Goal: Task Accomplishment & Management: Use online tool/utility

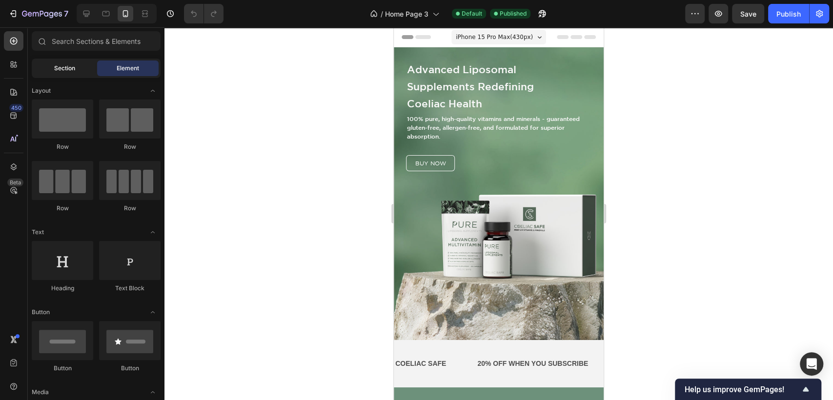
click at [81, 65] on div "Section" at bounding box center [64, 69] width 61 height 16
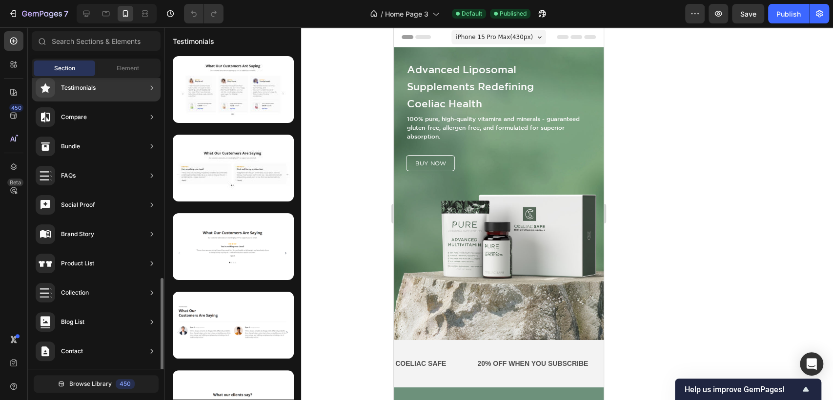
scroll to position [275, 0]
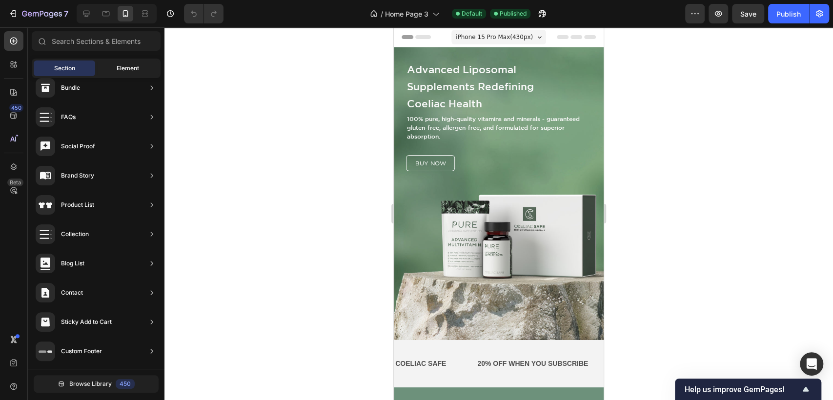
click at [125, 67] on span "Element" at bounding box center [128, 68] width 22 height 9
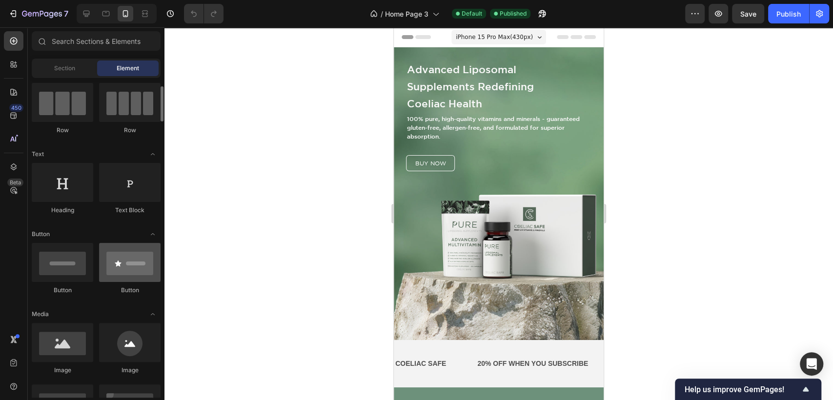
scroll to position [0, 0]
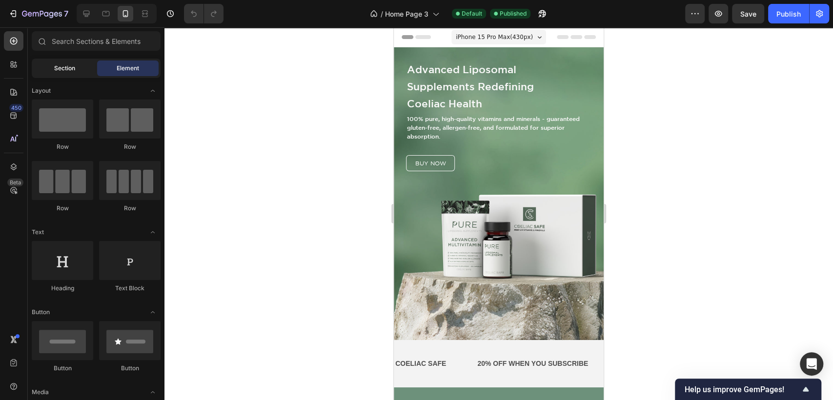
click at [73, 67] on span "Section" at bounding box center [64, 68] width 21 height 9
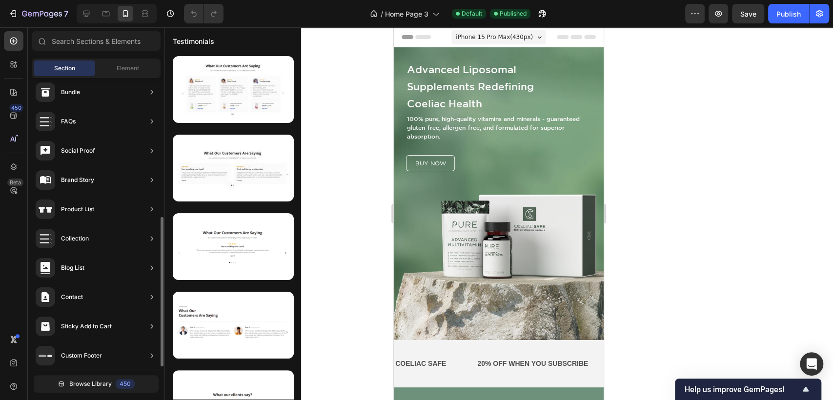
scroll to position [275, 0]
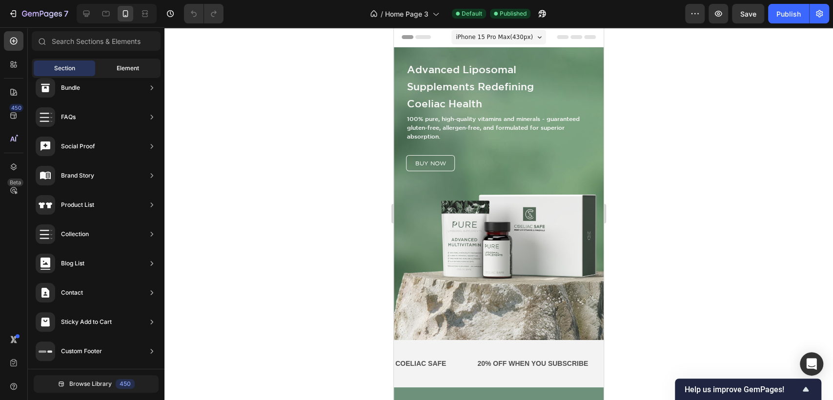
click at [116, 67] on div "Element" at bounding box center [127, 69] width 61 height 16
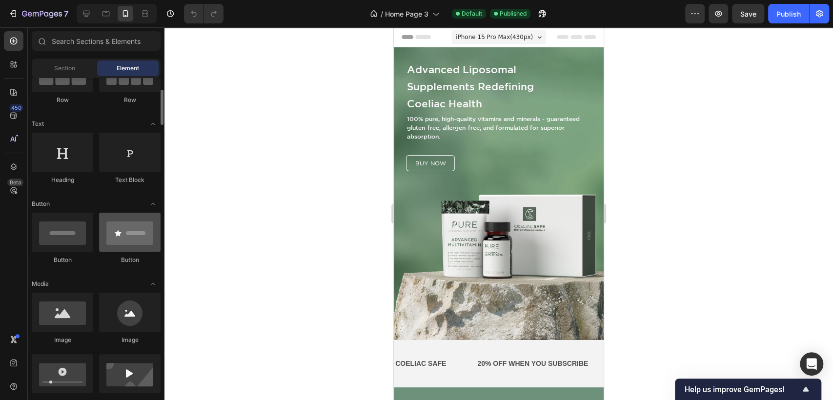
scroll to position [0, 0]
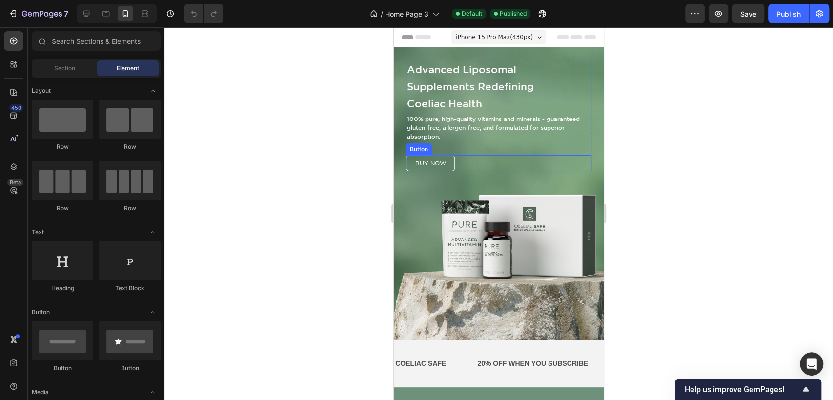
click at [458, 165] on div "buy now Button" at bounding box center [498, 163] width 185 height 16
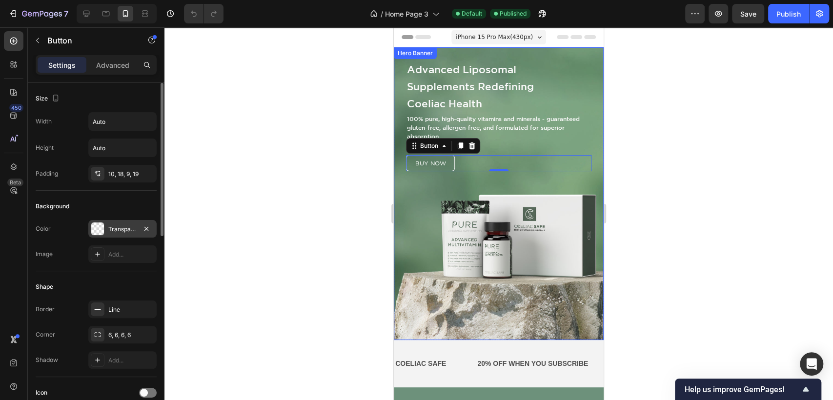
click at [101, 226] on div at bounding box center [97, 229] width 13 height 13
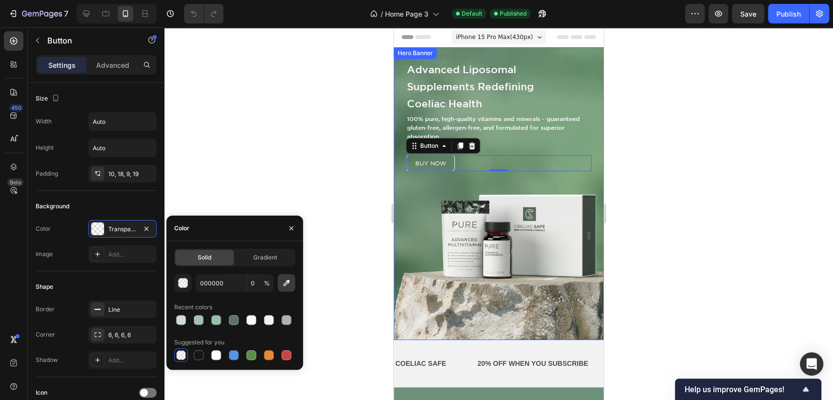
click at [288, 281] on icon "button" at bounding box center [287, 283] width 6 height 6
type input "3D483F"
type input "100"
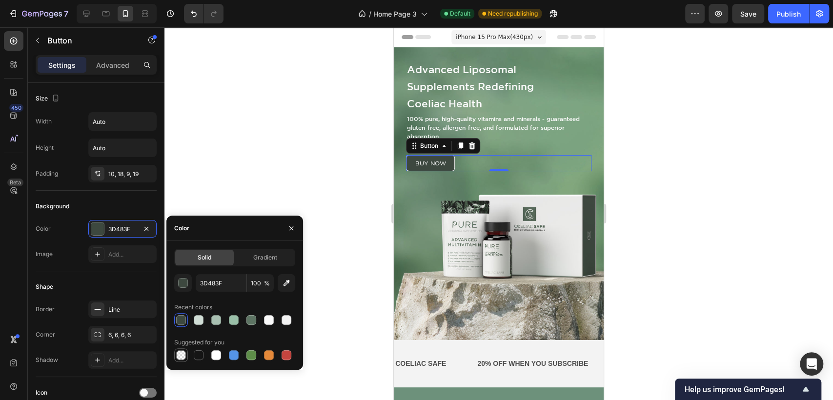
click at [181, 357] on div at bounding box center [181, 355] width 10 height 10
type input "000000"
type input "0"
click at [62, 279] on div "Shape" at bounding box center [96, 287] width 121 height 16
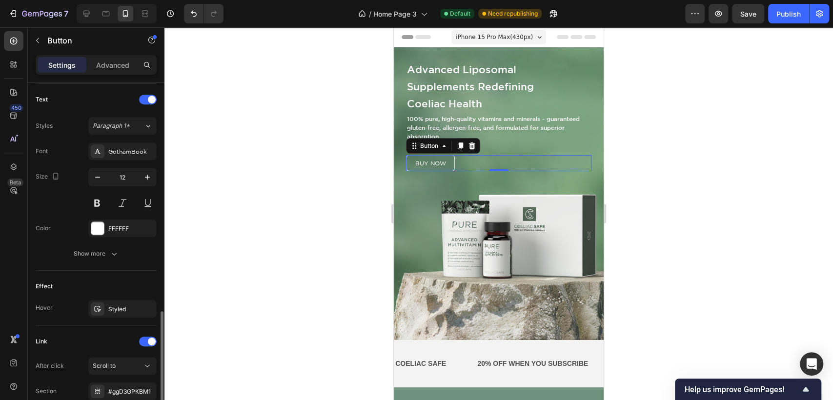
scroll to position [405, 0]
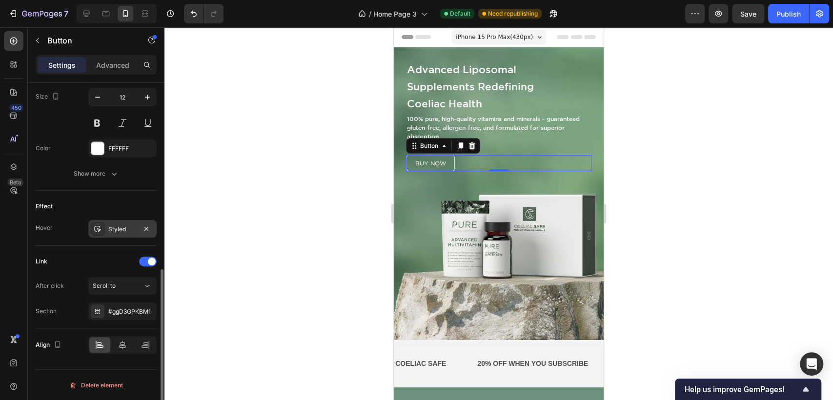
click at [115, 226] on div "Styled" at bounding box center [122, 229] width 28 height 9
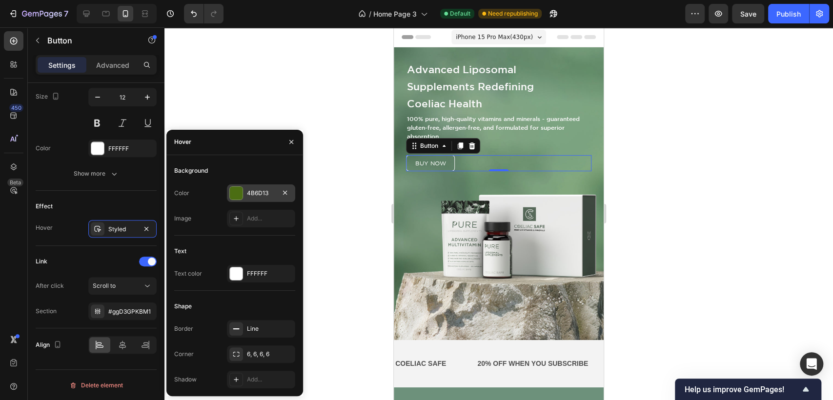
click at [236, 190] on div at bounding box center [236, 193] width 13 height 13
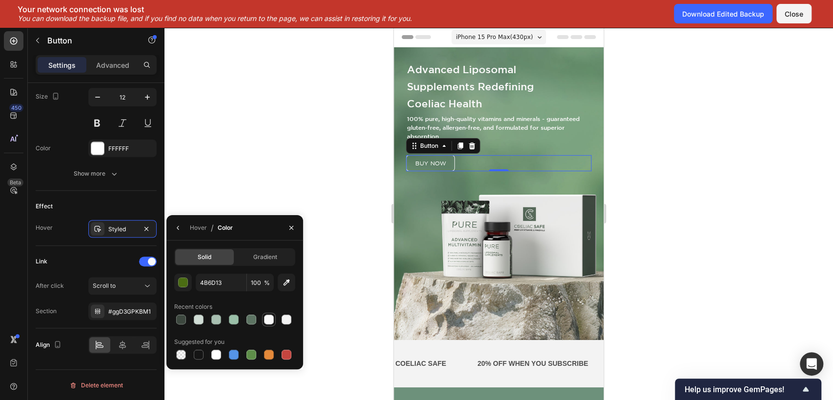
click at [267, 318] on div at bounding box center [269, 320] width 10 height 10
type input "F9F9F9"
click at [146, 207] on div "Effect" at bounding box center [96, 207] width 121 height 16
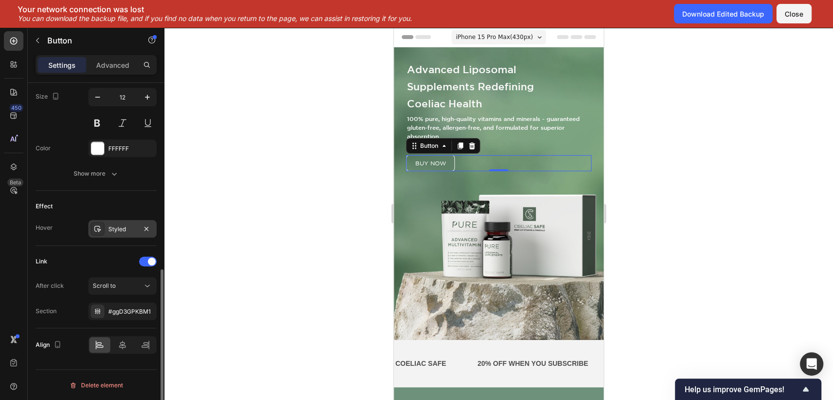
click at [120, 228] on div "Styled" at bounding box center [122, 229] width 28 height 9
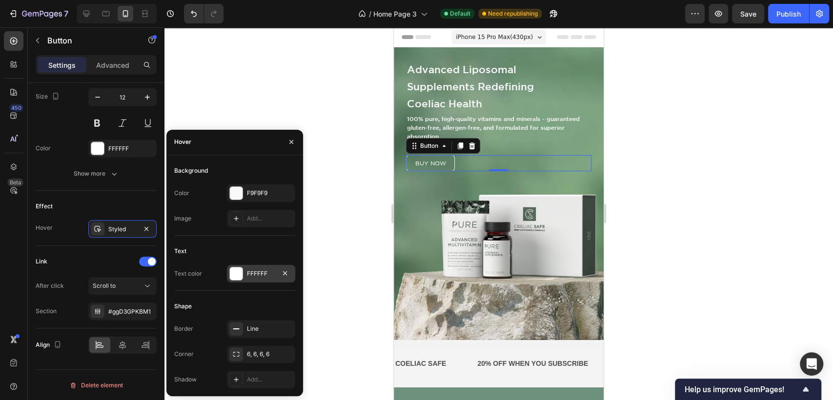
click at [237, 274] on div at bounding box center [236, 273] width 13 height 13
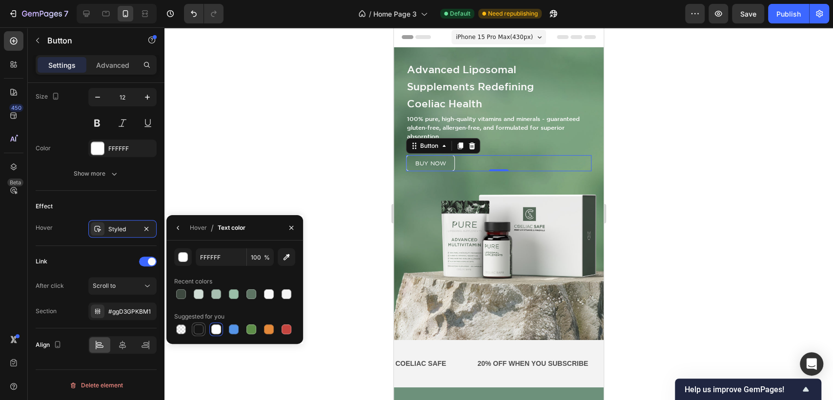
click at [197, 330] on div at bounding box center [199, 330] width 10 height 10
type input "151515"
click at [290, 230] on icon "button" at bounding box center [291, 228] width 8 height 8
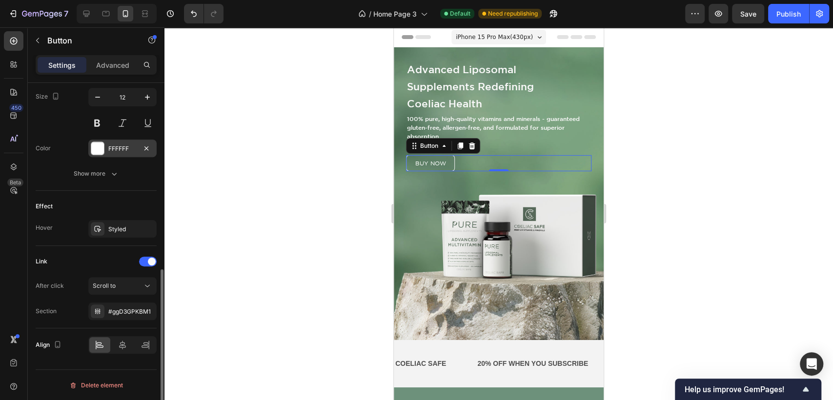
click at [96, 146] on div at bounding box center [97, 148] width 13 height 13
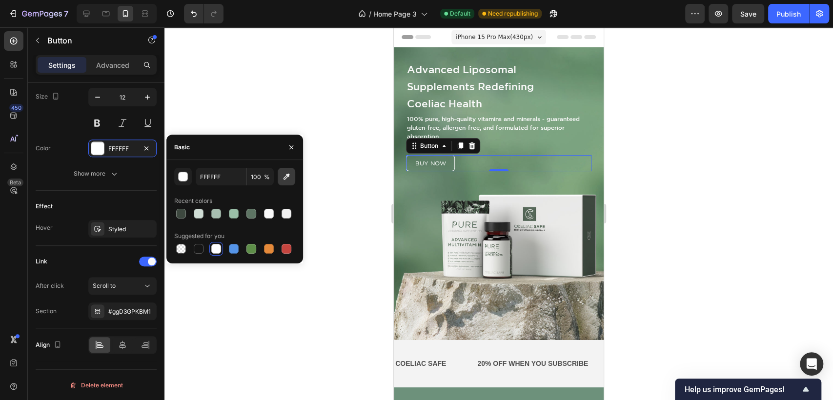
click at [281, 181] on button "button" at bounding box center [287, 177] width 18 height 18
click at [283, 214] on div at bounding box center [287, 214] width 10 height 10
type input "F9F9F9"
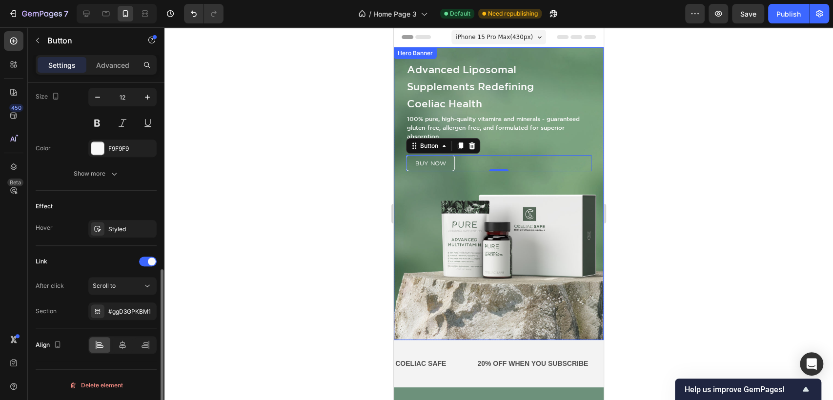
click at [52, 125] on div "Size 12" at bounding box center [96, 110] width 121 height 44
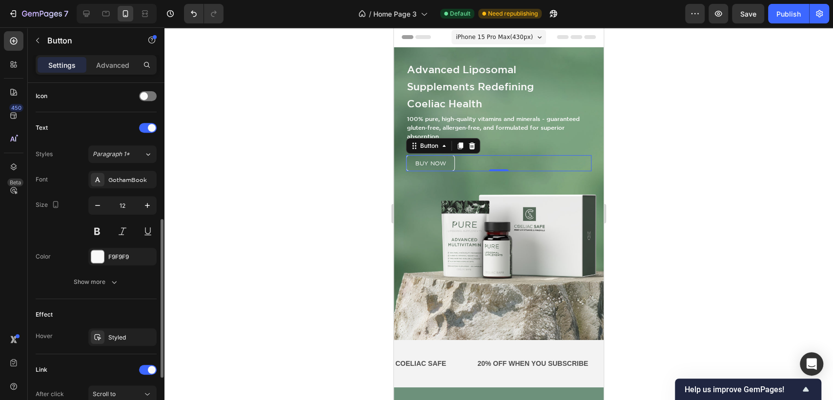
scroll to position [242, 0]
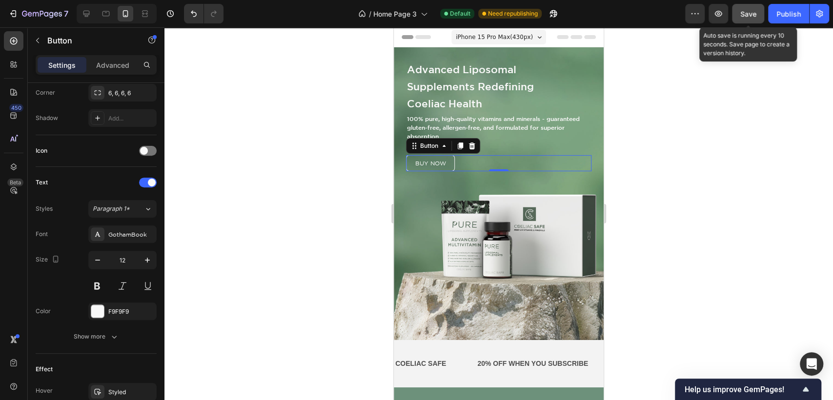
click at [752, 13] on span "Save" at bounding box center [748, 14] width 16 height 8
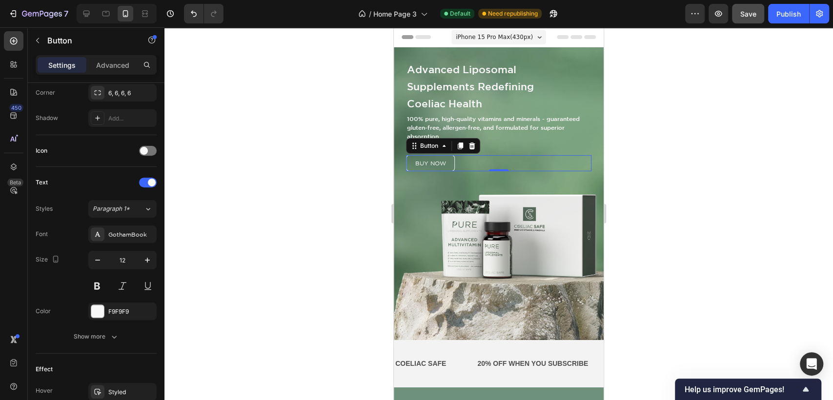
click at [703, 102] on div at bounding box center [498, 213] width 669 height 373
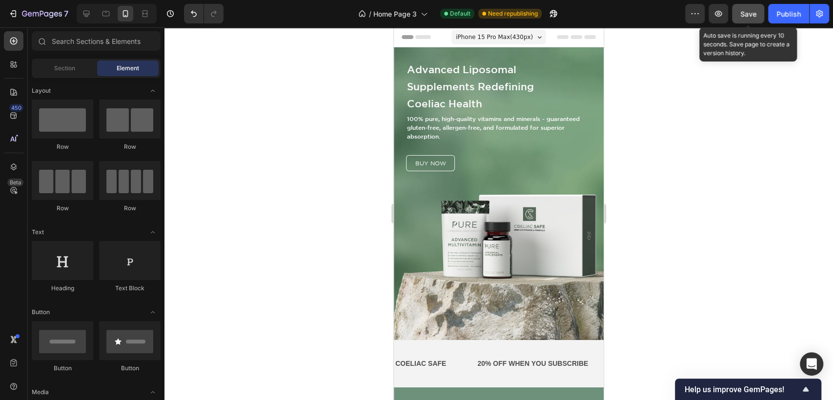
click at [748, 15] on span "Save" at bounding box center [748, 14] width 16 height 8
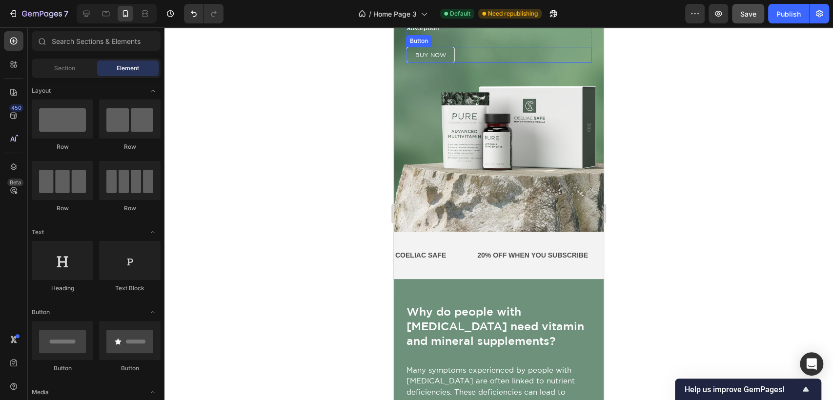
scroll to position [0, 0]
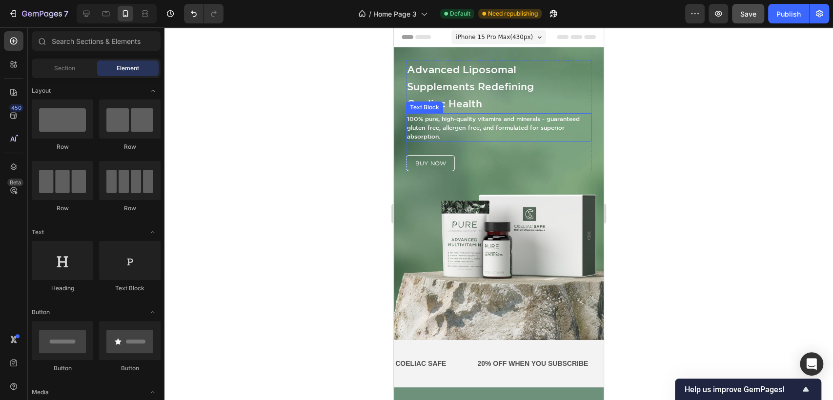
click at [491, 132] on p "100% pure, high-quality vitamins and minerals - guaranteed gluten-free, allerge…" at bounding box center [499, 127] width 184 height 26
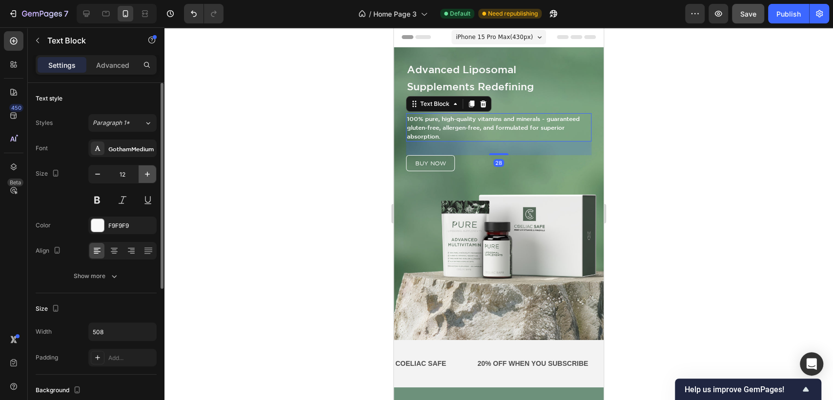
click at [145, 173] on icon "button" at bounding box center [148, 174] width 10 height 10
type input "13"
click at [747, 142] on div at bounding box center [498, 213] width 669 height 373
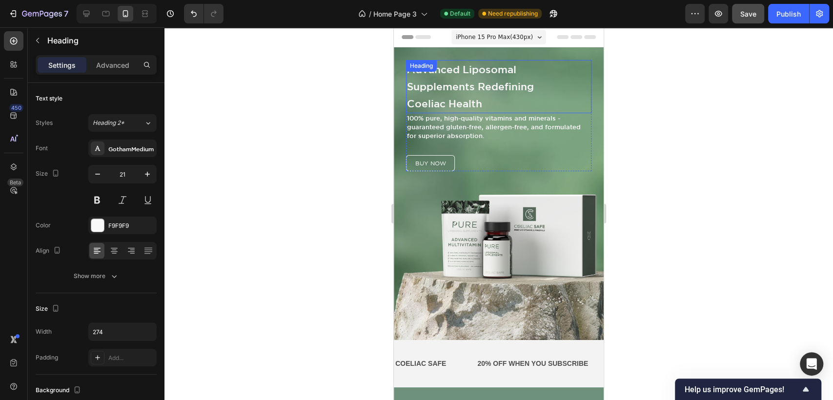
click at [469, 101] on h1 "Advanced Liposomal Supplements Redefining Coeliac Health" at bounding box center [473, 86] width 134 height 53
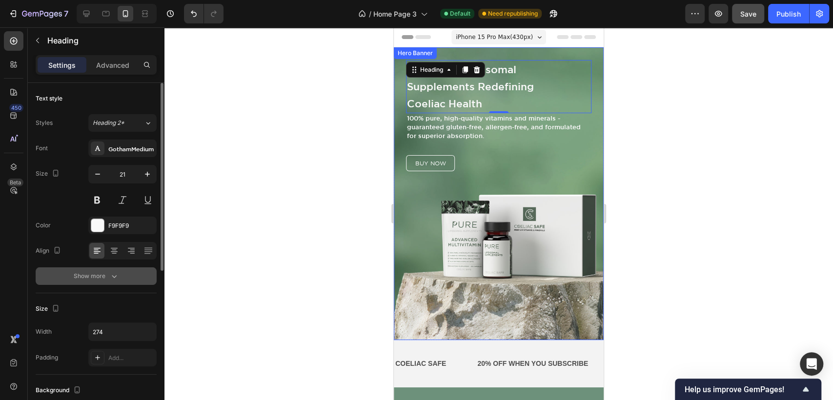
click at [108, 277] on div "Show more" at bounding box center [96, 276] width 45 height 10
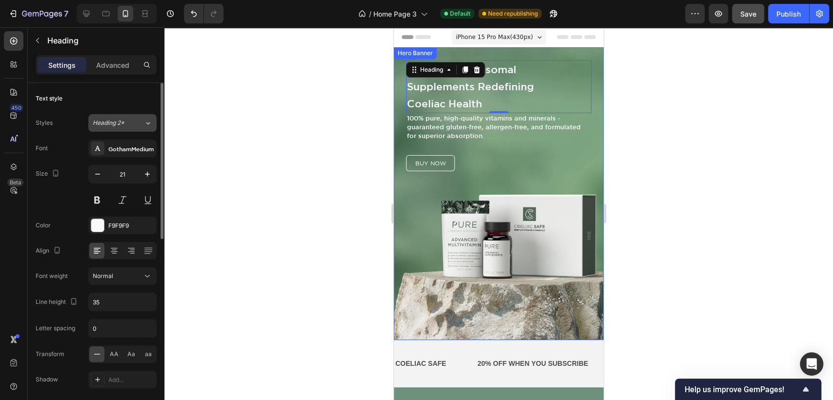
click at [129, 125] on div "Heading 2*" at bounding box center [113, 123] width 40 height 9
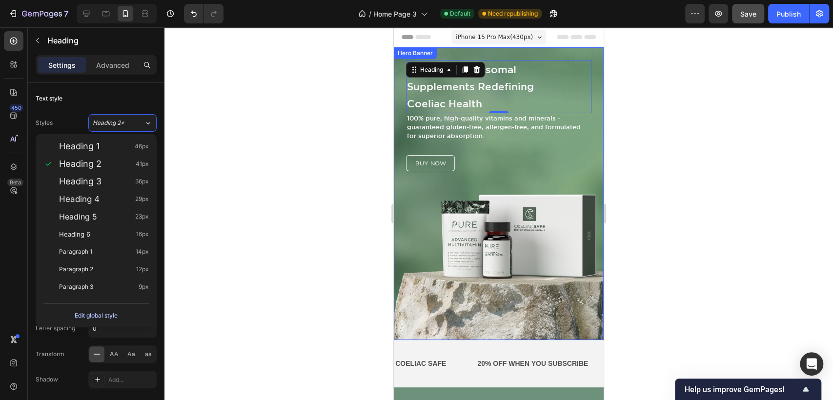
click at [94, 316] on div "Edit global style" at bounding box center [96, 316] width 43 height 12
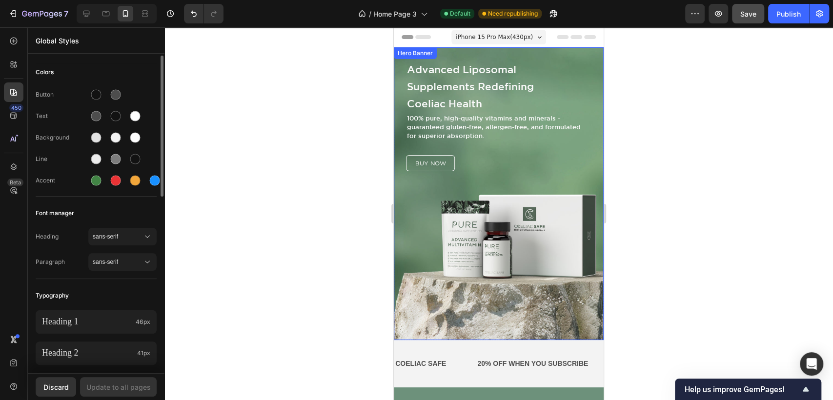
scroll to position [108, 0]
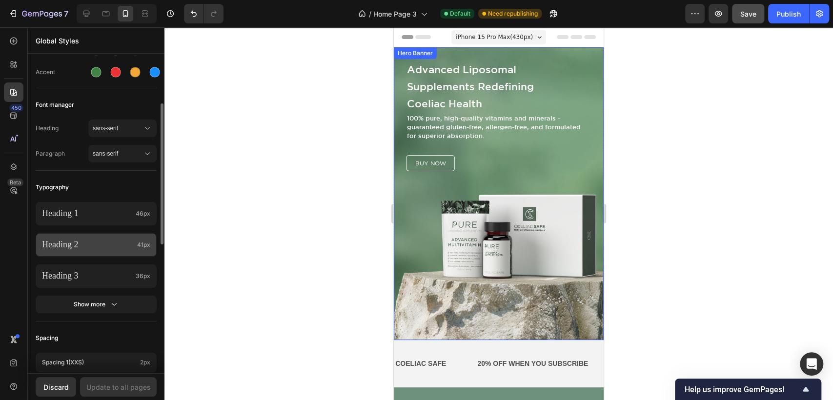
click at [80, 245] on p "Heading 2" at bounding box center [87, 244] width 91 height 11
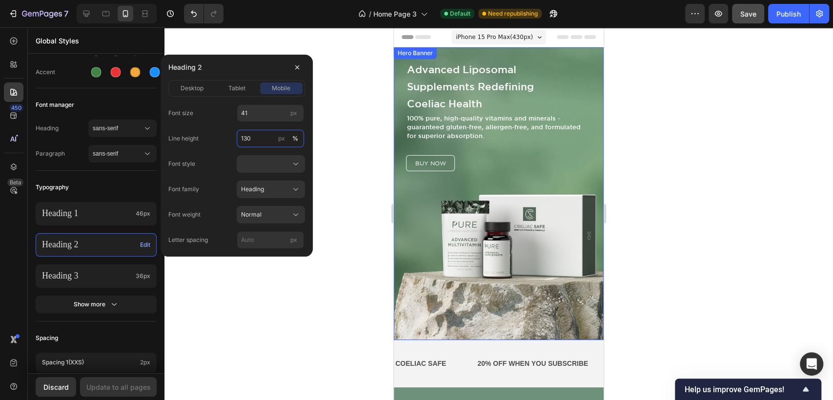
click at [251, 136] on input "130" at bounding box center [270, 139] width 67 height 18
click at [265, 124] on div "Font size 41 px Line height 100 px % Font style Font family Heading Font weight…" at bounding box center [236, 176] width 137 height 144
click at [264, 109] on input "41" at bounding box center [270, 113] width 67 height 18
click at [252, 143] on input "100" at bounding box center [270, 139] width 67 height 18
click at [252, 135] on input "100" at bounding box center [270, 139] width 67 height 18
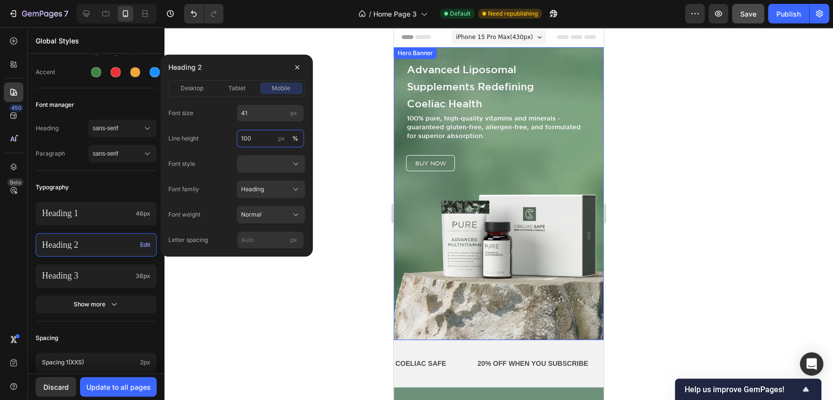
drag, startPoint x: 250, startPoint y: 139, endPoint x: 242, endPoint y: 139, distance: 7.8
click at [242, 139] on input "100" at bounding box center [270, 139] width 67 height 18
type input "110"
click at [207, 124] on div "Font size 41 px Line height 110 px % Font style Font family Heading Font weight…" at bounding box center [236, 176] width 137 height 144
click at [329, 160] on div at bounding box center [498, 213] width 669 height 373
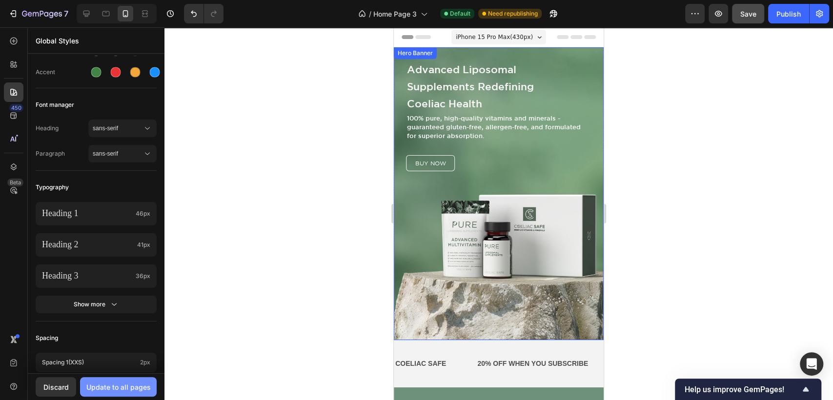
click at [104, 388] on div "Update to all pages" at bounding box center [118, 387] width 64 height 10
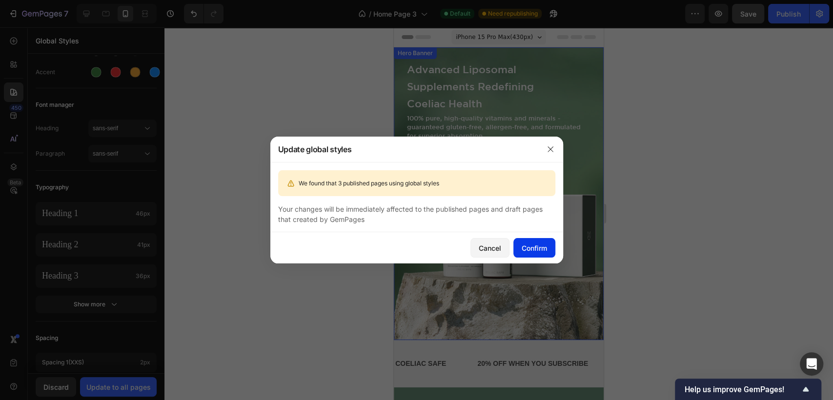
click at [531, 247] on div "Confirm" at bounding box center [534, 248] width 25 height 10
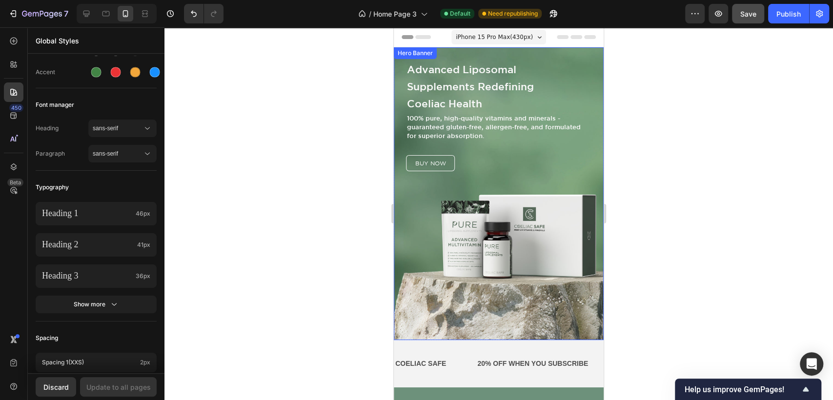
scroll to position [217, 0]
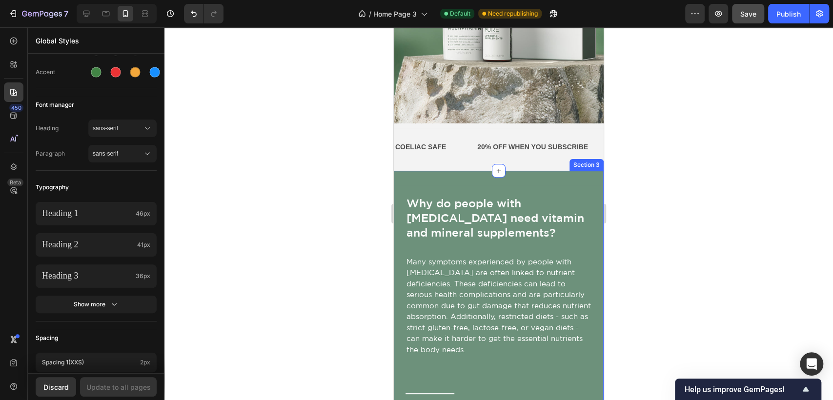
click at [578, 177] on div "Why do people with [MEDICAL_DATA] need vitamin and mineral supplements? Text Bl…" at bounding box center [499, 400] width 210 height 459
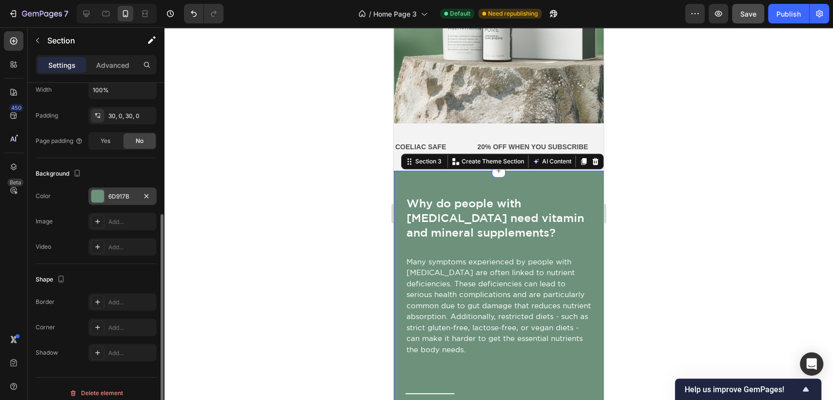
click at [103, 192] on div at bounding box center [97, 196] width 13 height 13
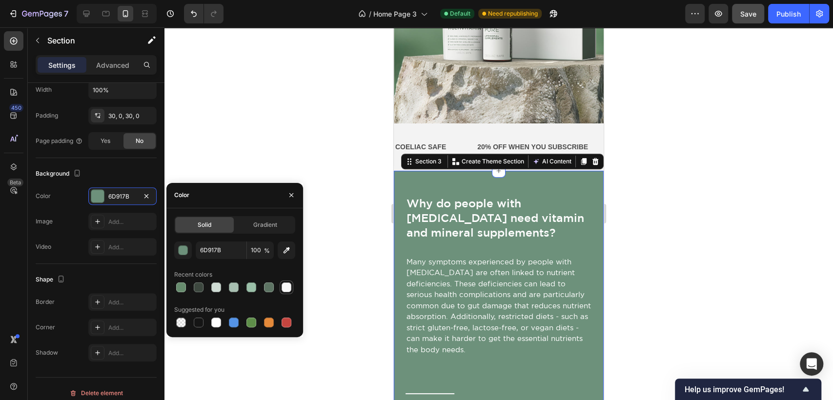
click at [285, 287] on div at bounding box center [287, 288] width 10 height 10
type input "F9F9F9"
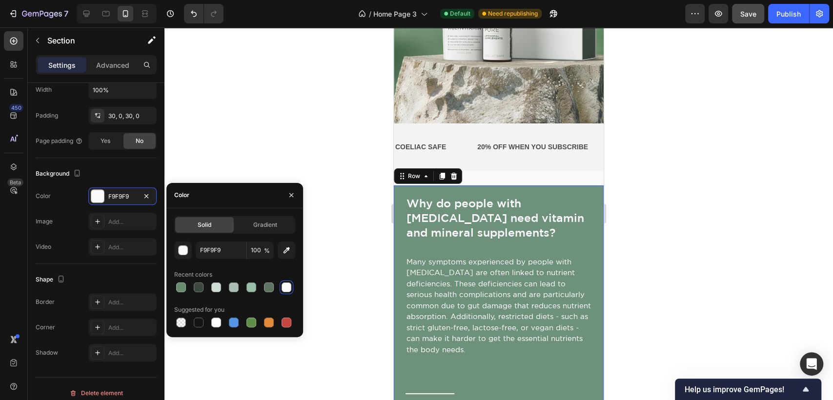
click at [568, 191] on div "Why do people with [MEDICAL_DATA] need vitamin and mineral supplements? Text Bl…" at bounding box center [499, 400] width 210 height 430
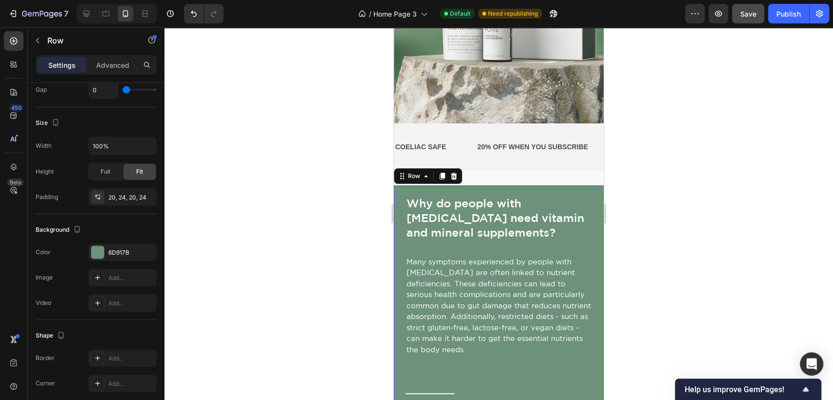
scroll to position [0, 0]
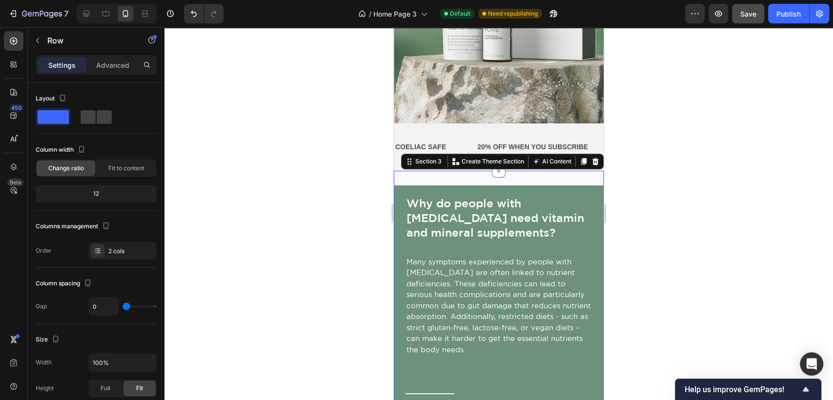
click at [496, 180] on div "Why do people with [MEDICAL_DATA] need vitamin and mineral supplements? Text Bl…" at bounding box center [499, 400] width 210 height 459
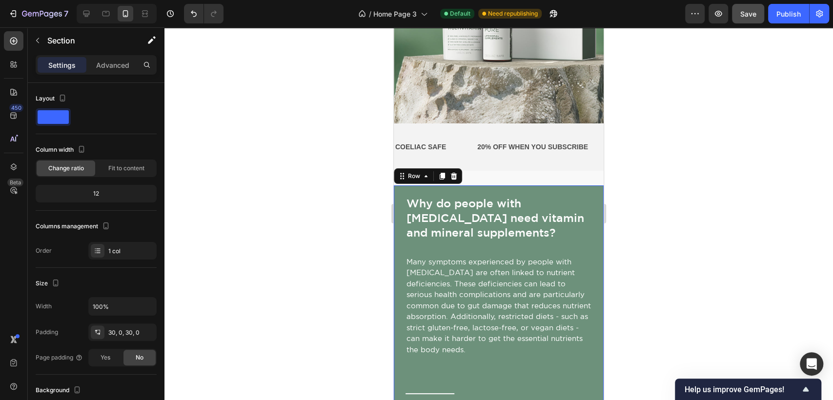
click at [489, 190] on div "Why do people with [MEDICAL_DATA] need vitamin and mineral supplements? Text Bl…" at bounding box center [499, 400] width 210 height 430
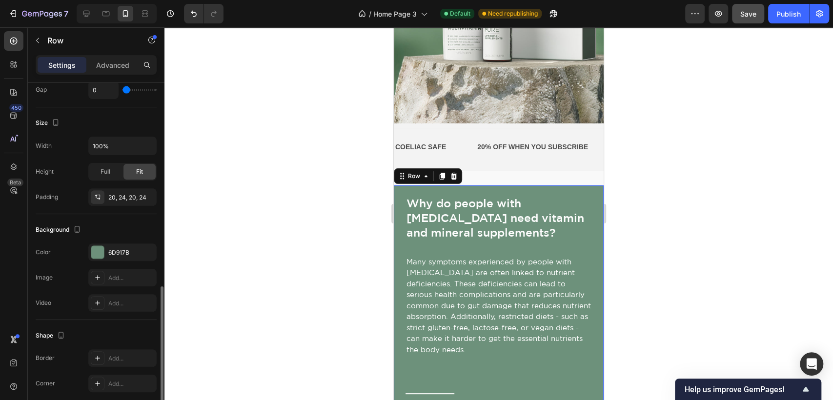
scroll to position [271, 0]
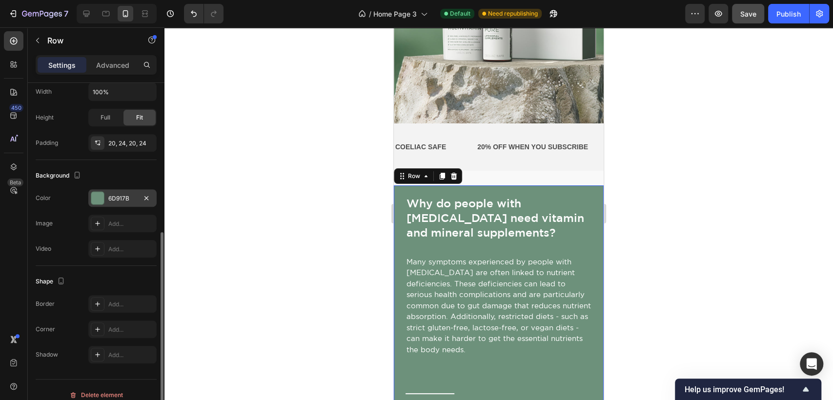
click at [102, 194] on div at bounding box center [97, 198] width 13 height 13
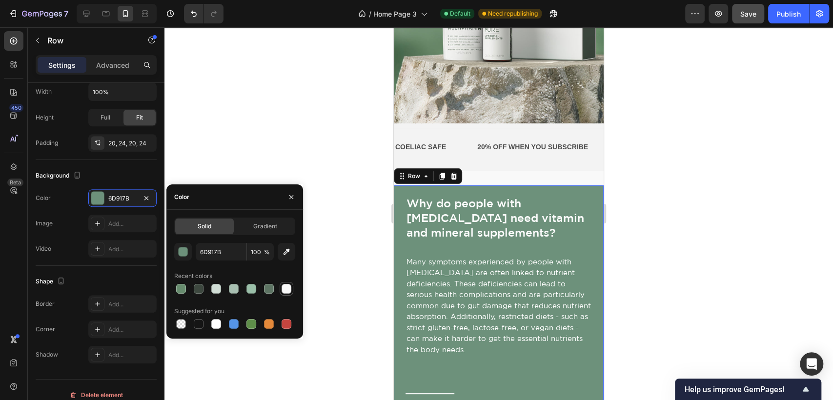
click at [288, 289] on div at bounding box center [287, 289] width 10 height 10
type input "F9F9F9"
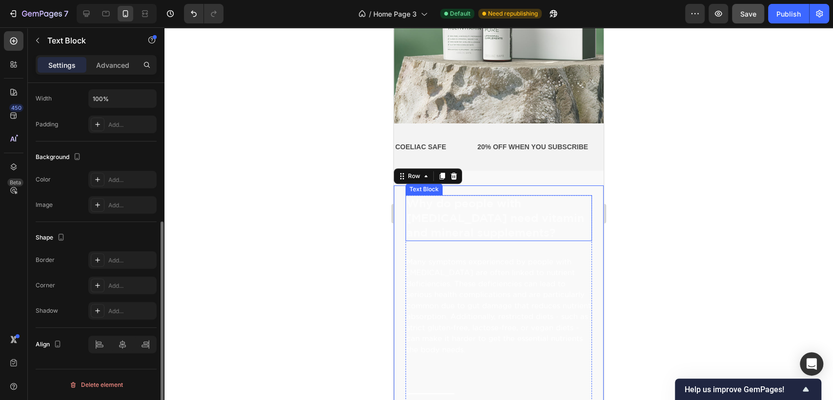
click at [487, 228] on p "Why do people with [MEDICAL_DATA] need vitamin and mineral supplements?" at bounding box center [499, 218] width 184 height 44
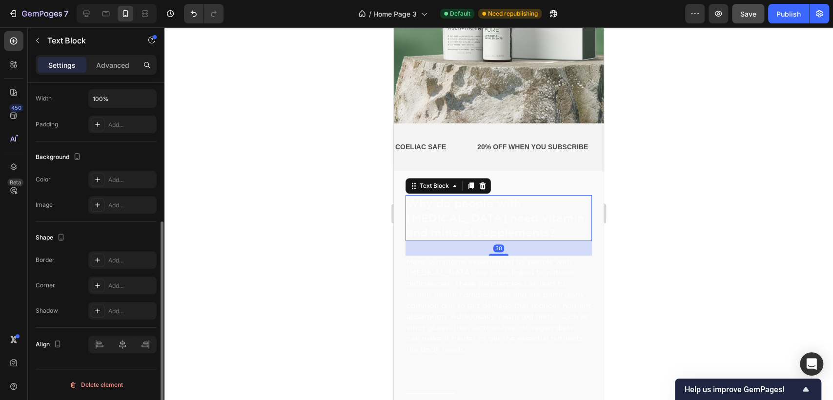
scroll to position [0, 0]
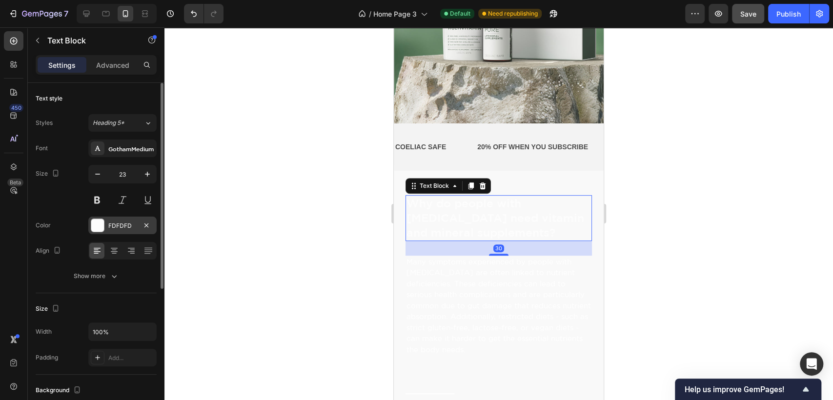
click at [98, 228] on div at bounding box center [97, 225] width 13 height 13
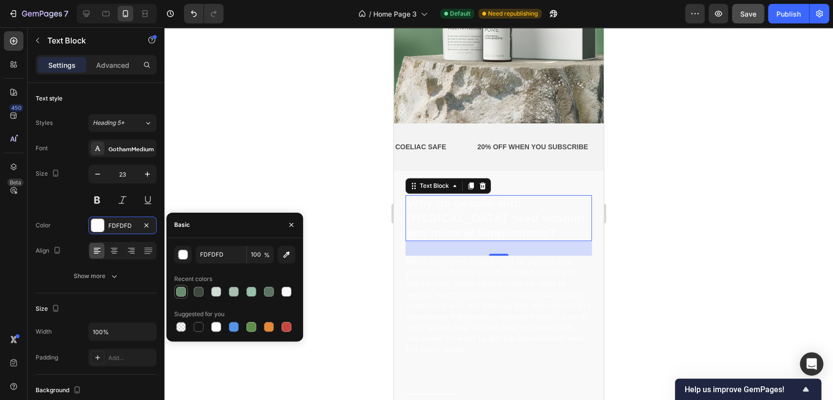
click at [182, 291] on div at bounding box center [181, 292] width 10 height 10
type input "678C6E"
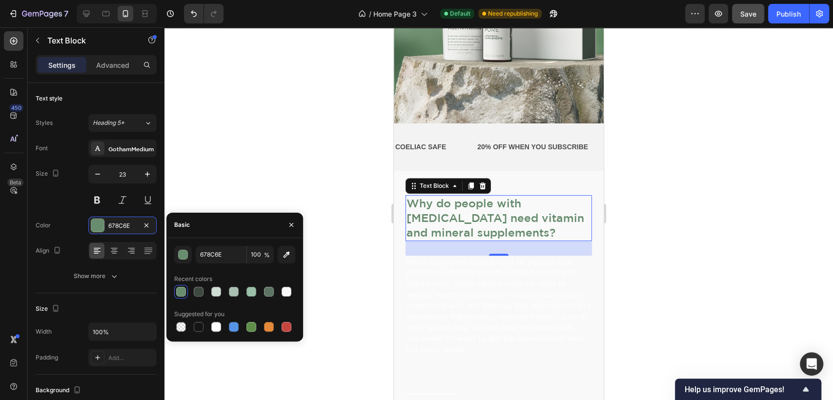
click at [703, 266] on div at bounding box center [498, 213] width 669 height 373
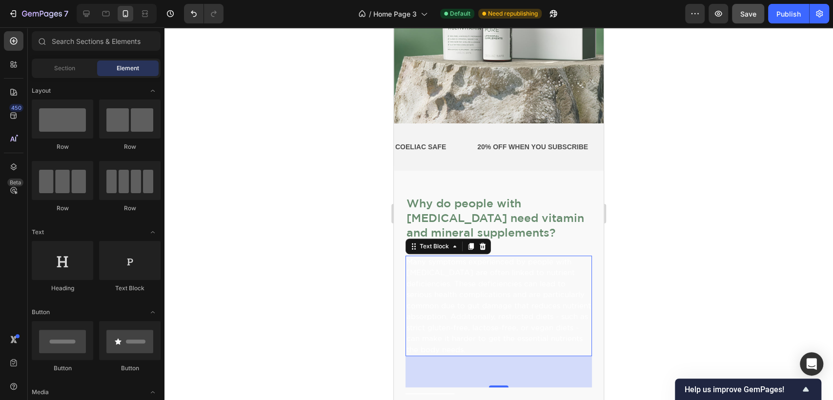
click at [524, 257] on p "Many symptoms experienced by people with [MEDICAL_DATA] are often linked to nut…" at bounding box center [499, 306] width 184 height 99
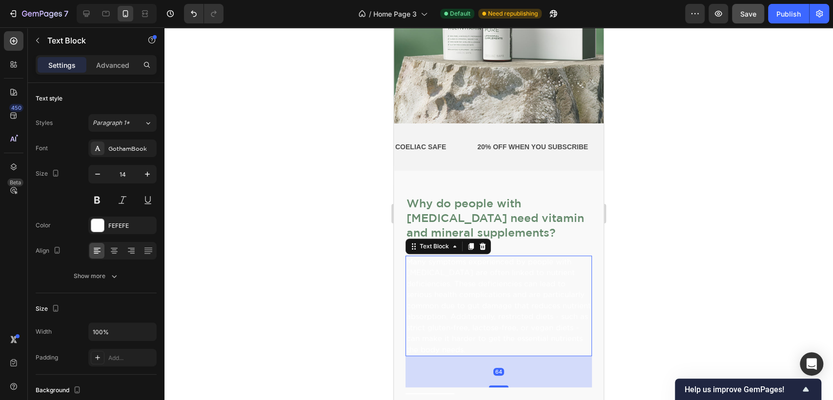
click at [514, 286] on span "Many symptoms experienced by people with [MEDICAL_DATA] are often linked to nut…" at bounding box center [499, 306] width 184 height 96
click at [96, 227] on div at bounding box center [97, 225] width 13 height 13
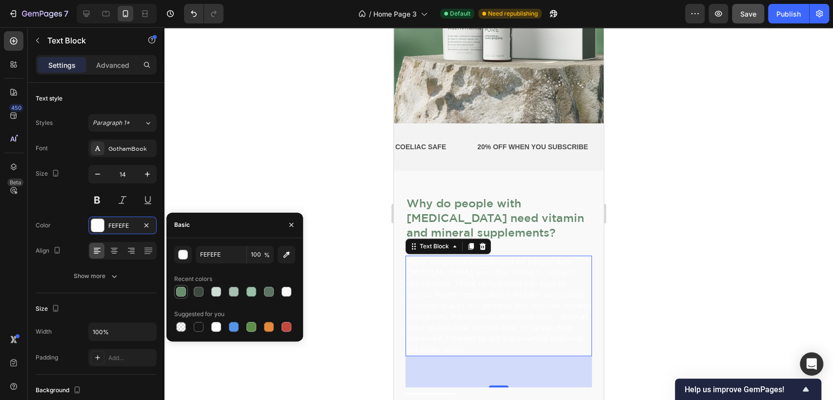
click at [183, 291] on div at bounding box center [181, 292] width 10 height 10
type input "678C6E"
click at [701, 241] on div at bounding box center [498, 213] width 669 height 373
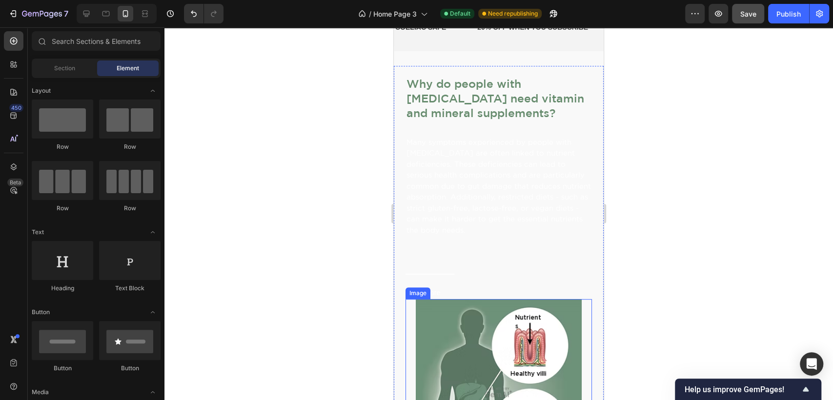
scroll to position [325, 0]
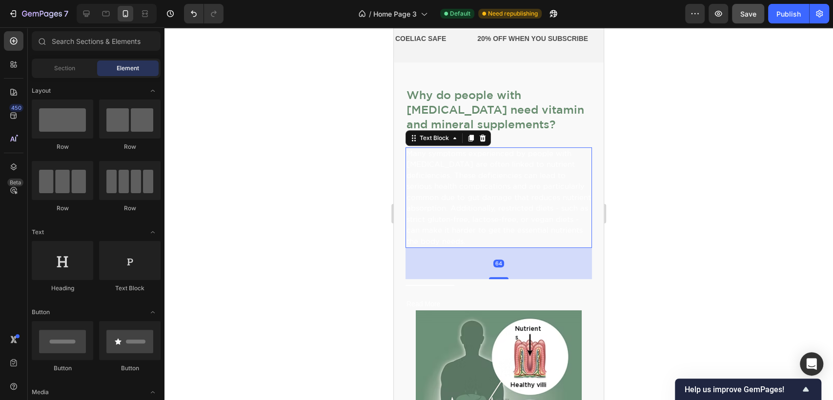
click at [452, 184] on span "Many symptoms experienced by people with [MEDICAL_DATA] are often linked to nut…" at bounding box center [499, 197] width 184 height 96
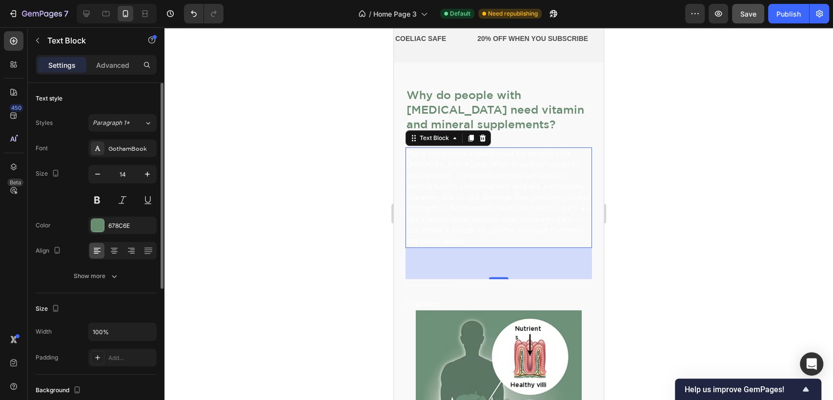
scroll to position [108, 0]
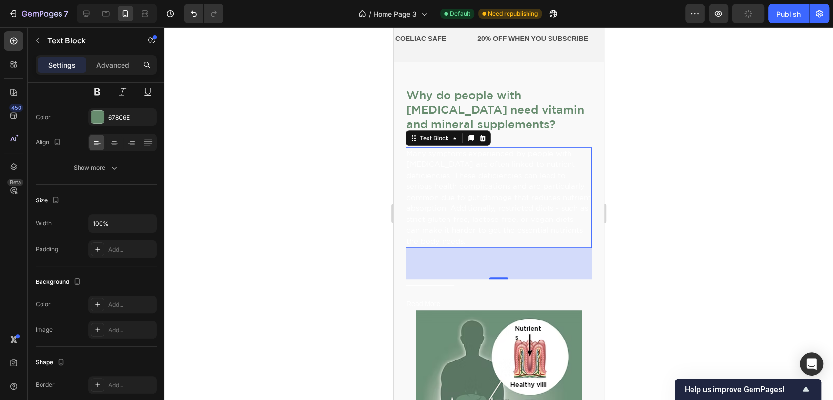
click at [832, 181] on div at bounding box center [498, 213] width 669 height 373
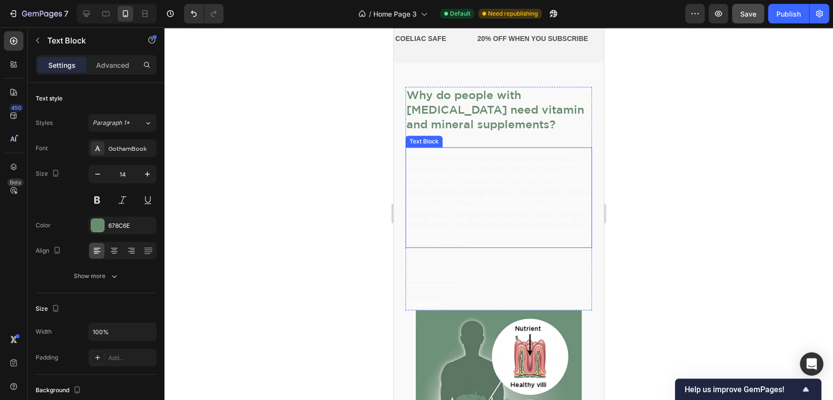
click at [498, 228] on span "Many symptoms experienced by people with [MEDICAL_DATA] are often linked to nut…" at bounding box center [499, 197] width 184 height 96
click at [490, 224] on p "Many symptoms experienced by people with [MEDICAL_DATA] are often linked to nut…" at bounding box center [499, 197] width 184 height 99
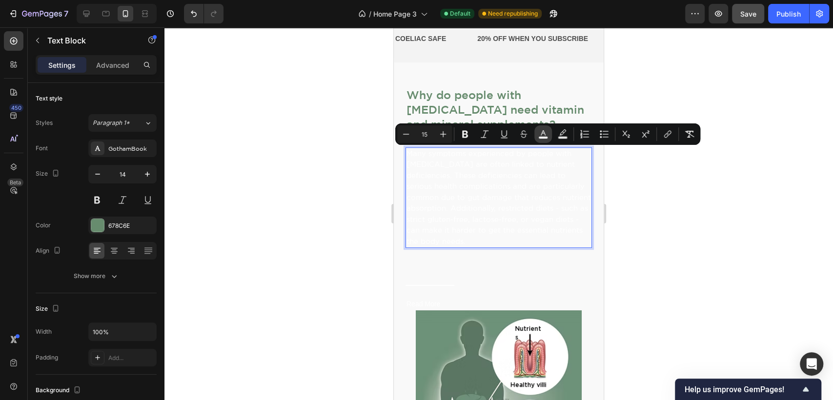
click at [541, 130] on icon "Editor contextual toolbar" at bounding box center [543, 134] width 10 height 10
type input "FFFFFF"
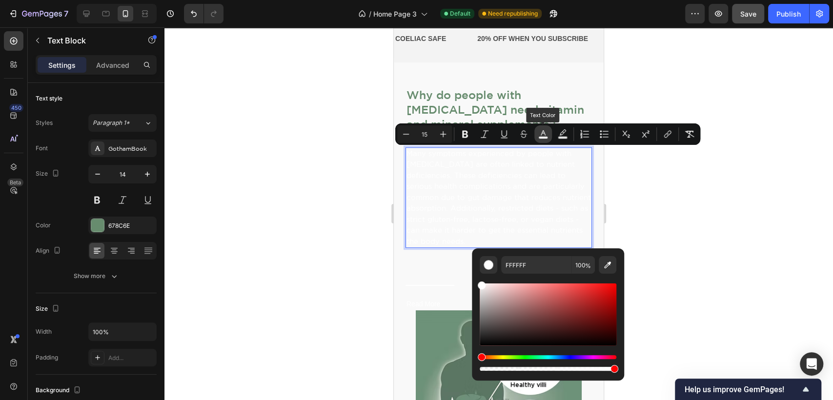
click at [543, 133] on icon "Editor contextual toolbar" at bounding box center [543, 132] width 5 height 5
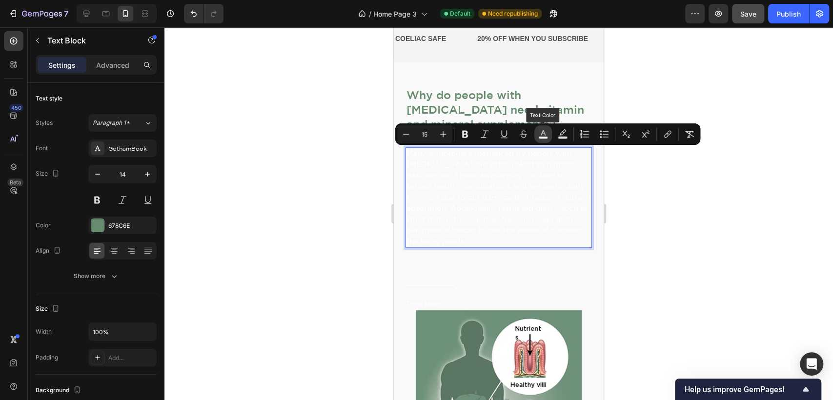
click at [543, 133] on icon "Editor contextual toolbar" at bounding box center [543, 132] width 5 height 5
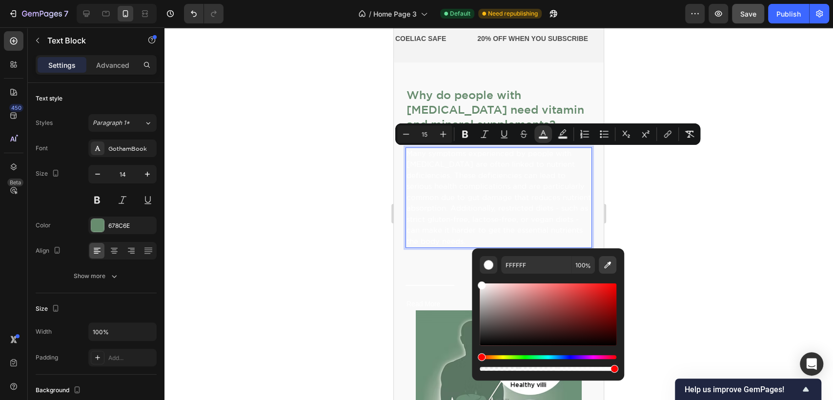
click at [608, 266] on icon "Editor contextual toolbar" at bounding box center [608, 265] width 10 height 10
type input "6D9279"
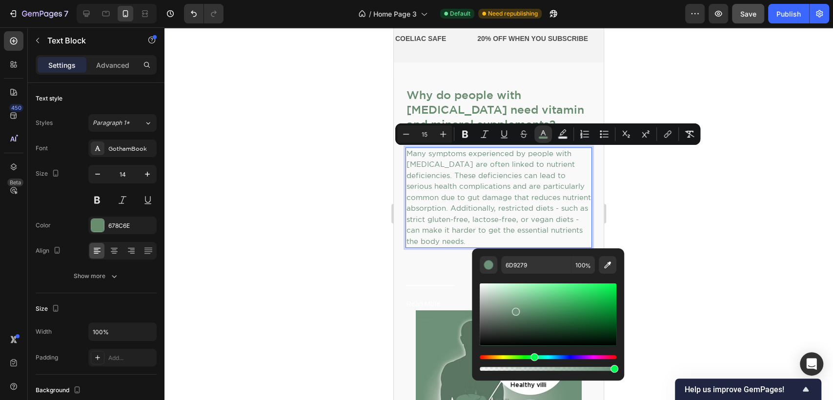
click at [716, 199] on div at bounding box center [498, 213] width 669 height 373
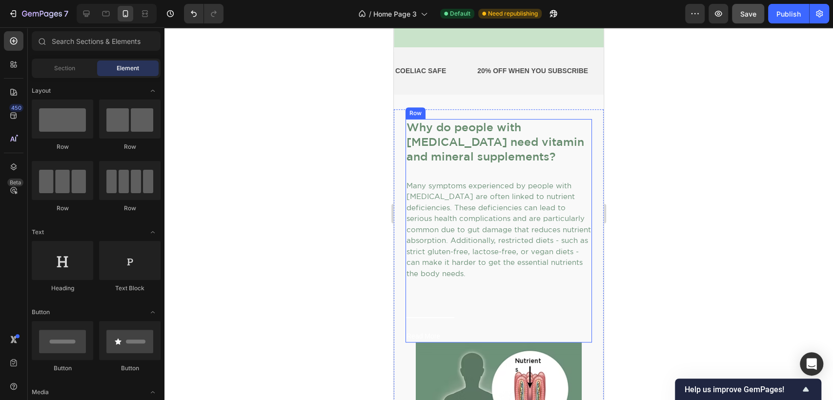
scroll to position [325, 0]
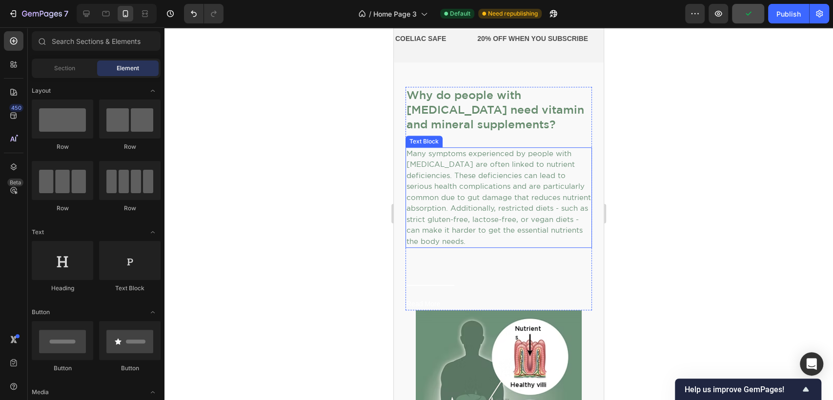
click at [494, 216] on span "Many symptoms experienced by people with [MEDICAL_DATA] are often linked to nut…" at bounding box center [499, 197] width 184 height 96
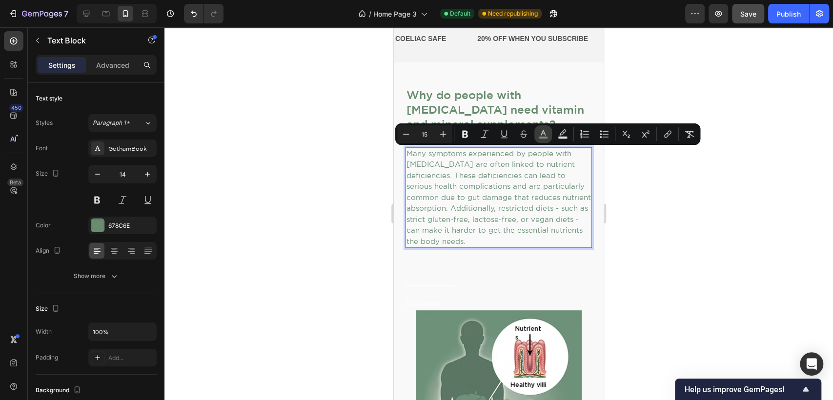
click at [543, 131] on icon "Editor contextual toolbar" at bounding box center [543, 132] width 5 height 5
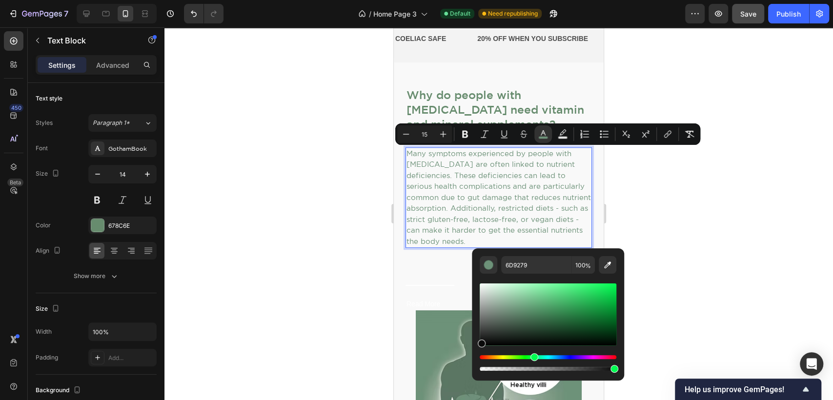
type input "0A0A0A"
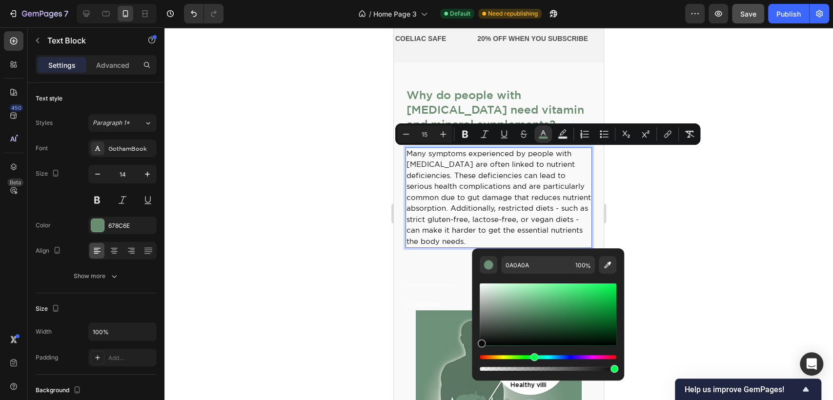
drag, startPoint x: 514, startPoint y: 311, endPoint x: 475, endPoint y: 343, distance: 50.7
click at [475, 343] on div "0A0A0A 100 %" at bounding box center [548, 310] width 152 height 124
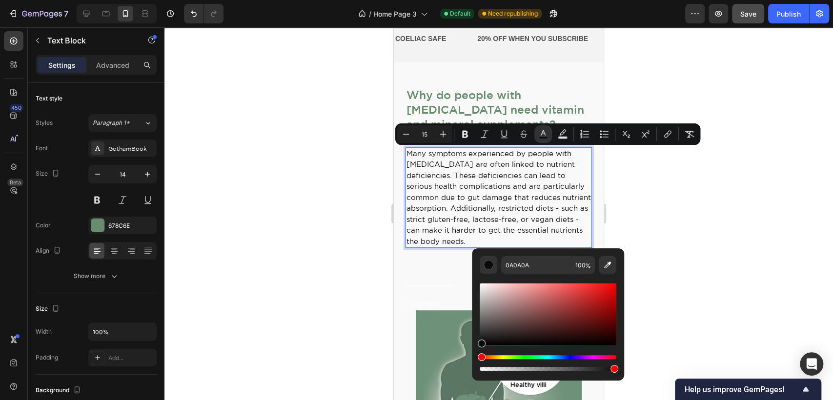
click at [668, 222] on div at bounding box center [498, 213] width 669 height 373
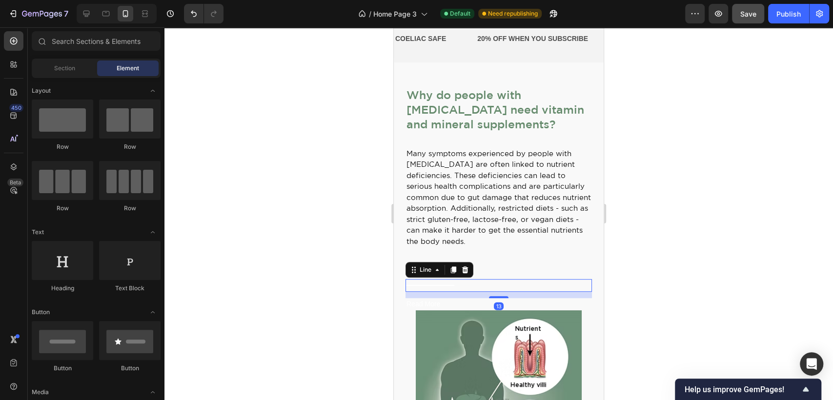
click at [440, 285] on div at bounding box center [430, 285] width 49 height 1
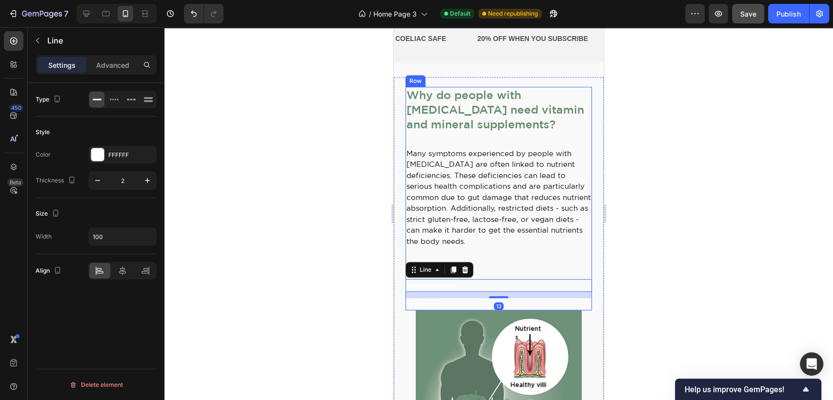
click at [699, 249] on div at bounding box center [498, 213] width 669 height 373
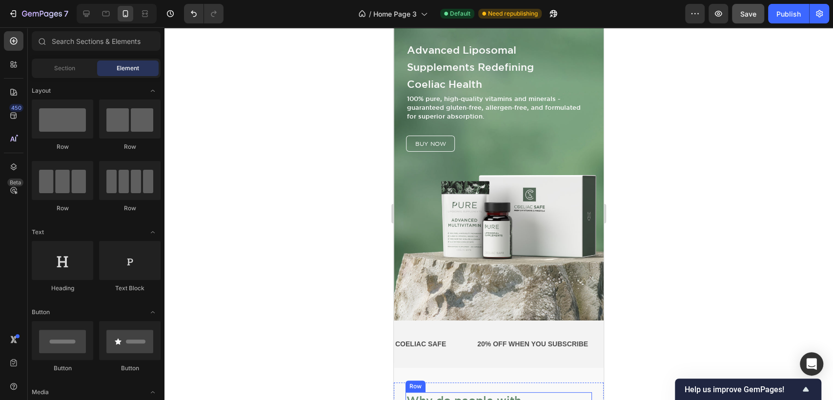
scroll to position [0, 0]
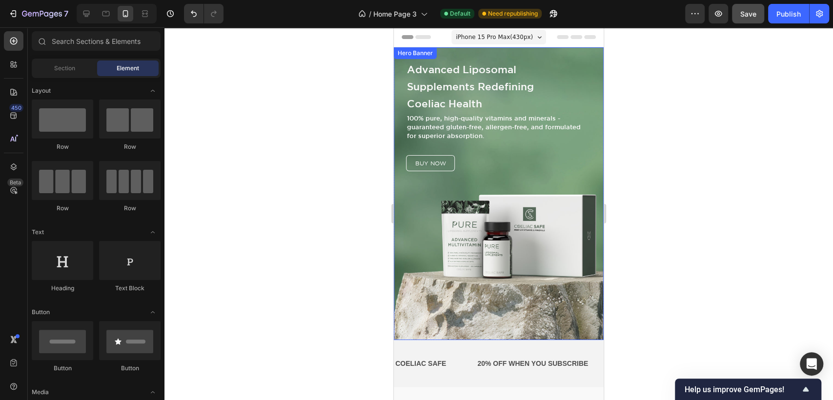
click at [701, 234] on div at bounding box center [498, 213] width 669 height 373
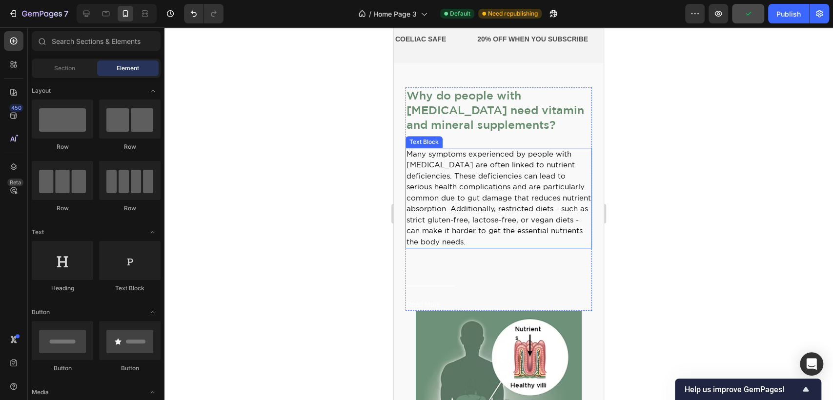
scroll to position [325, 0]
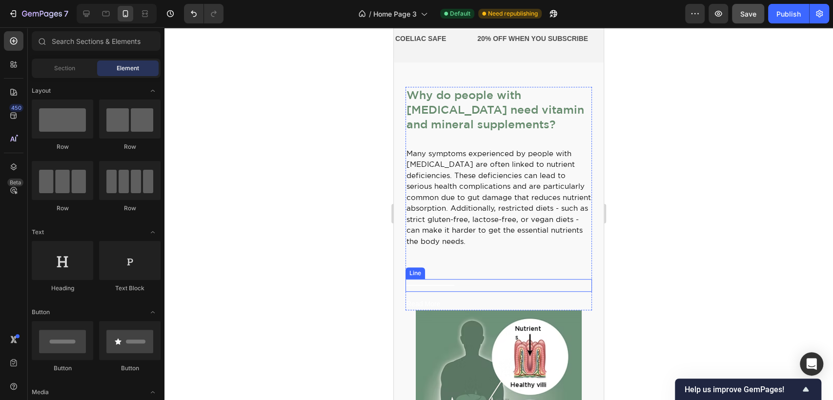
click at [435, 284] on div "Title Line" at bounding box center [499, 285] width 186 height 13
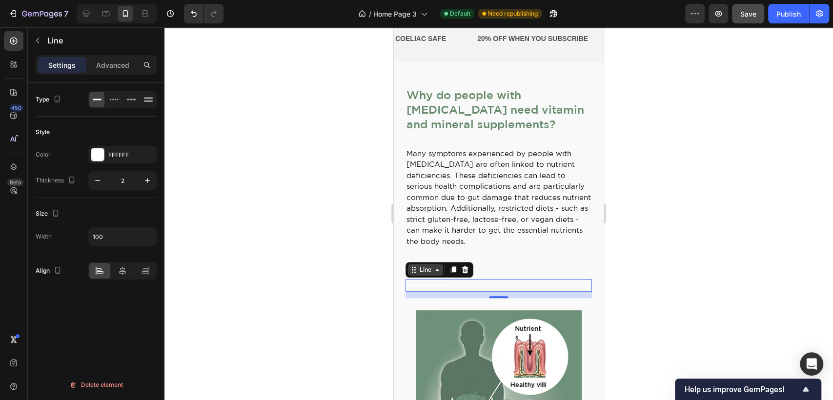
click at [436, 274] on div "Line" at bounding box center [425, 270] width 35 height 12
click at [98, 156] on div at bounding box center [97, 154] width 13 height 13
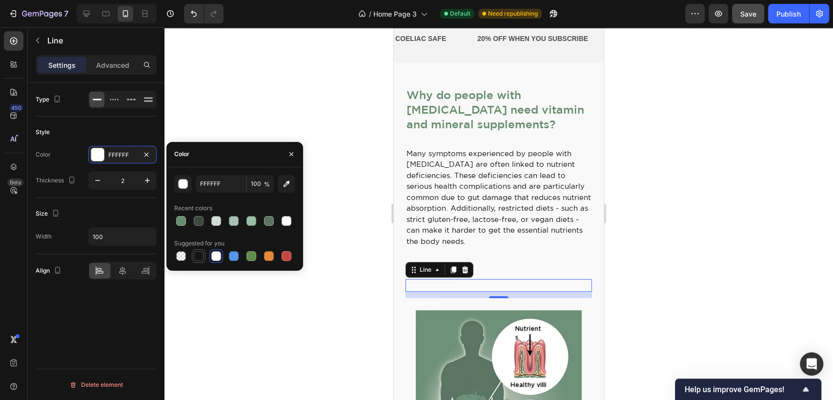
click at [199, 254] on div at bounding box center [199, 256] width 10 height 10
type input "151515"
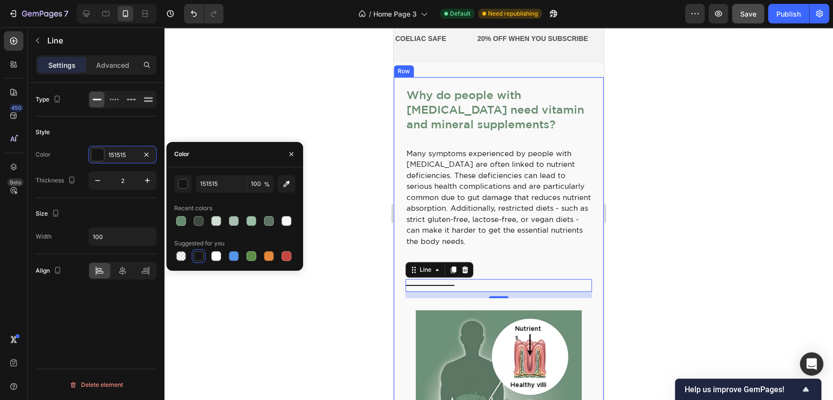
click at [367, 303] on div at bounding box center [498, 213] width 669 height 373
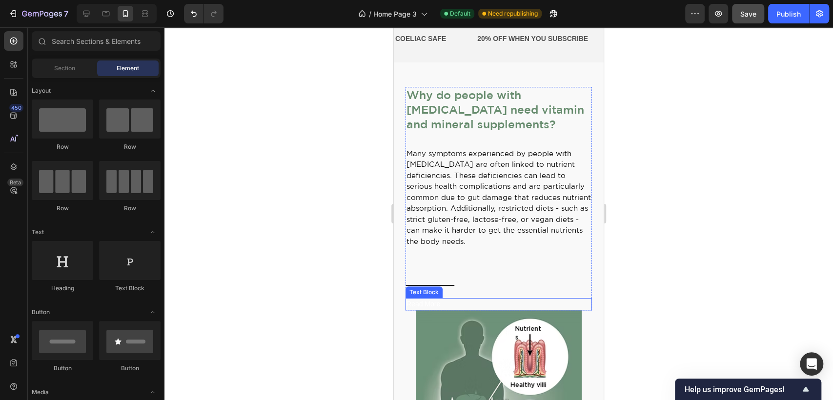
click at [431, 301] on div "Read More" at bounding box center [499, 304] width 186 height 12
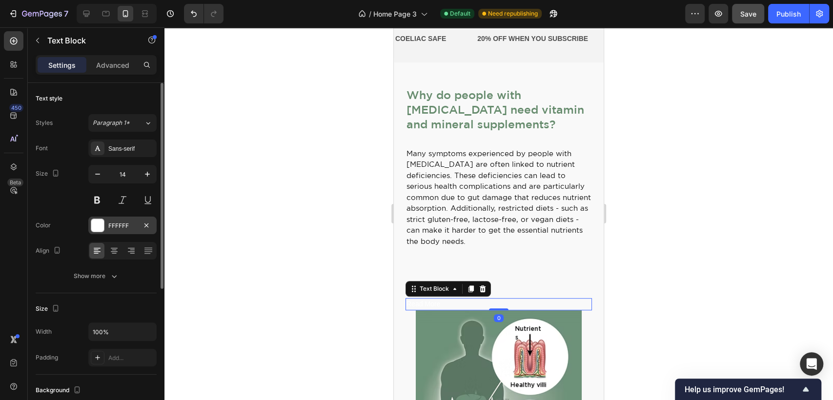
click at [102, 222] on div at bounding box center [97, 225] width 13 height 13
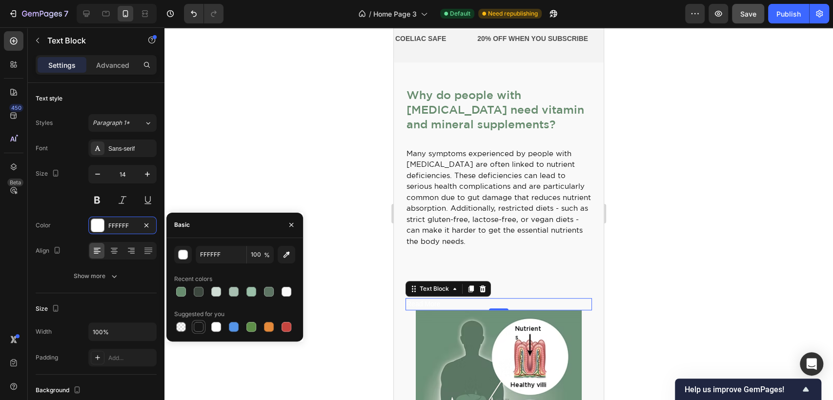
click at [196, 325] on div at bounding box center [199, 327] width 10 height 10
type input "151515"
click at [366, 157] on div at bounding box center [498, 213] width 669 height 373
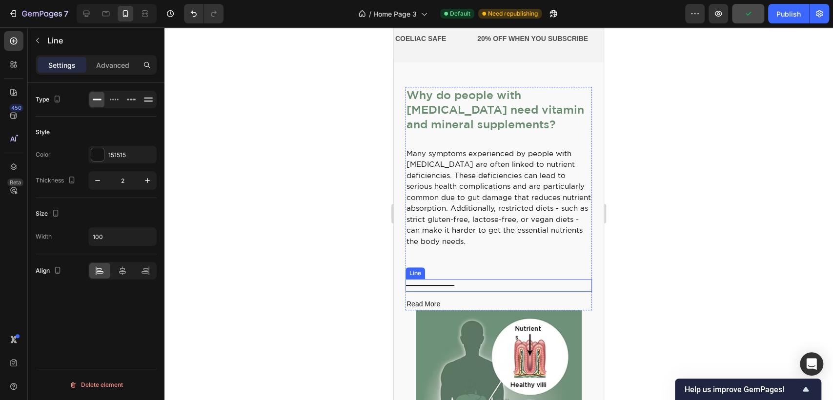
click at [418, 287] on div "Title Line" at bounding box center [499, 285] width 186 height 13
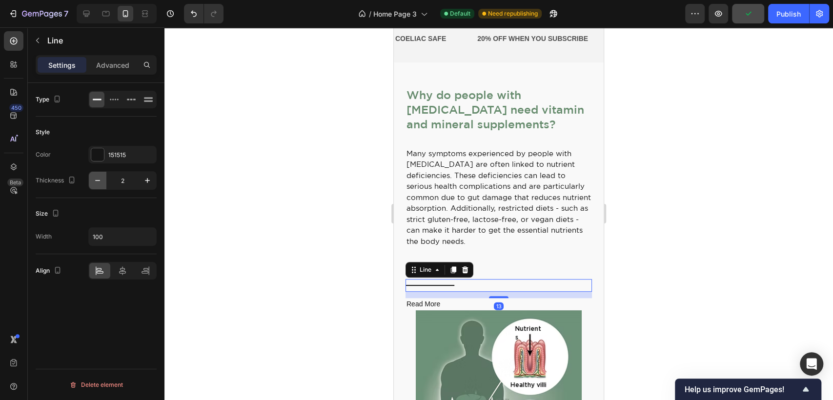
click at [102, 177] on icon "button" at bounding box center [98, 181] width 10 height 10
type input "1"
click at [299, 187] on div at bounding box center [498, 213] width 669 height 373
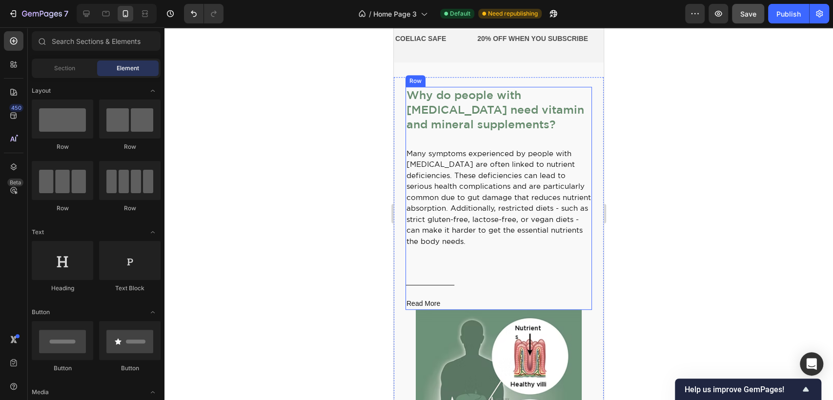
click at [433, 267] on div "Why do people with [MEDICAL_DATA] need vitamin and mineral supplements? Text Bl…" at bounding box center [499, 198] width 186 height 223
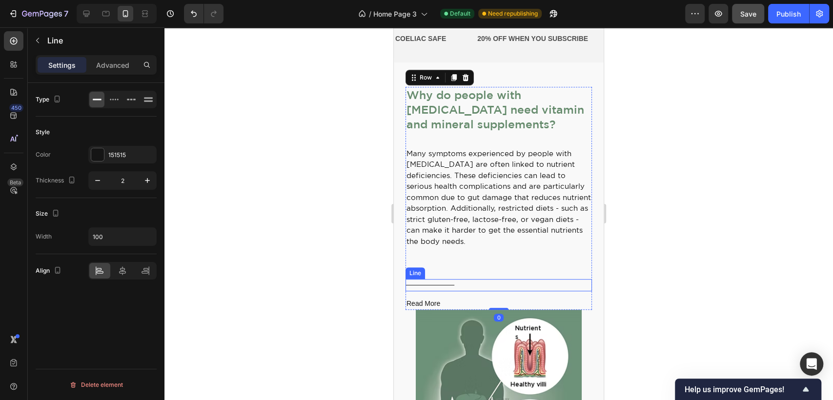
click at [431, 285] on div at bounding box center [430, 285] width 49 height 0
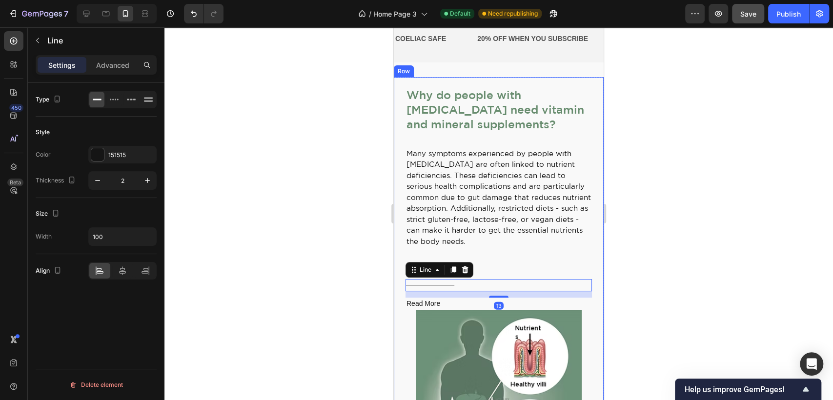
click at [718, 243] on div at bounding box center [498, 213] width 669 height 373
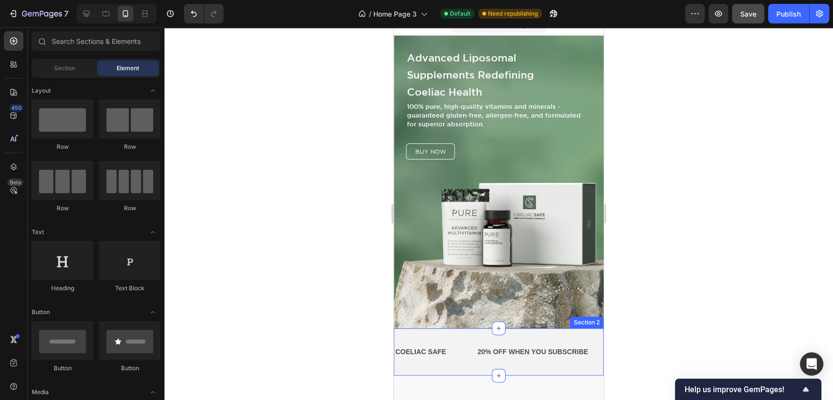
scroll to position [0, 0]
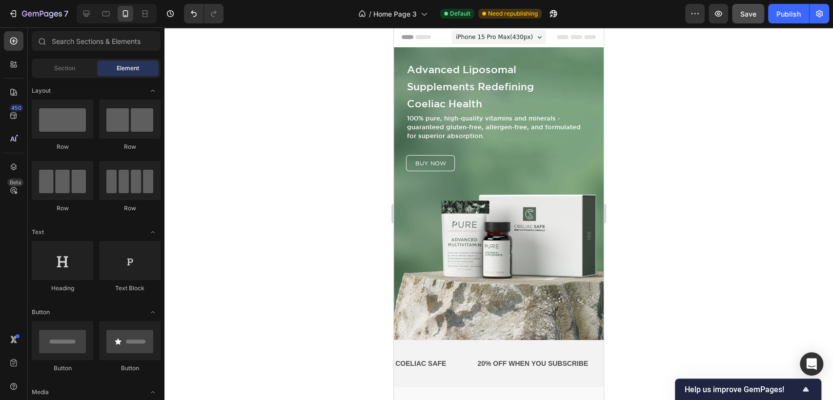
click at [775, 160] on div at bounding box center [498, 213] width 669 height 373
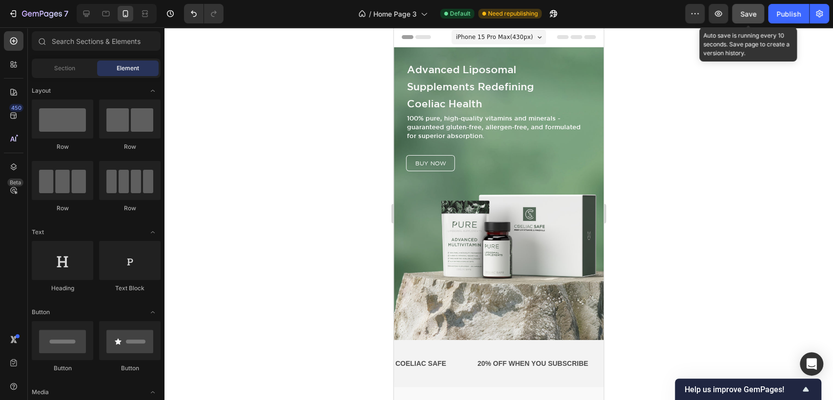
click at [748, 10] on span "Save" at bounding box center [748, 14] width 16 height 8
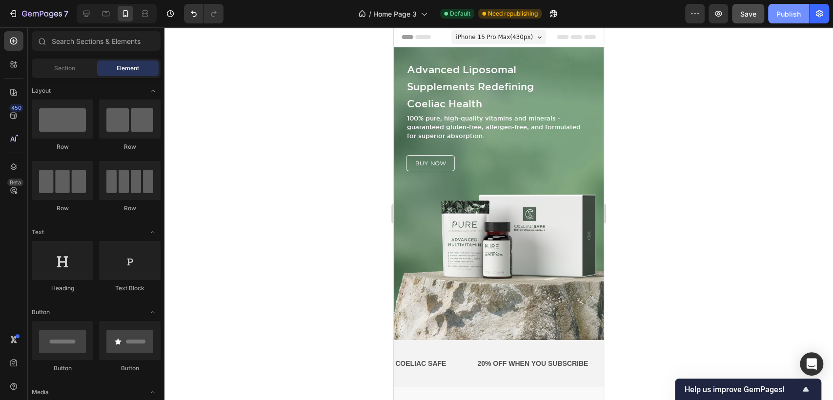
click at [787, 12] on div "Publish" at bounding box center [789, 14] width 24 height 10
click at [793, 13] on div "Publish" at bounding box center [789, 14] width 24 height 10
